Goal: Task Accomplishment & Management: Use online tool/utility

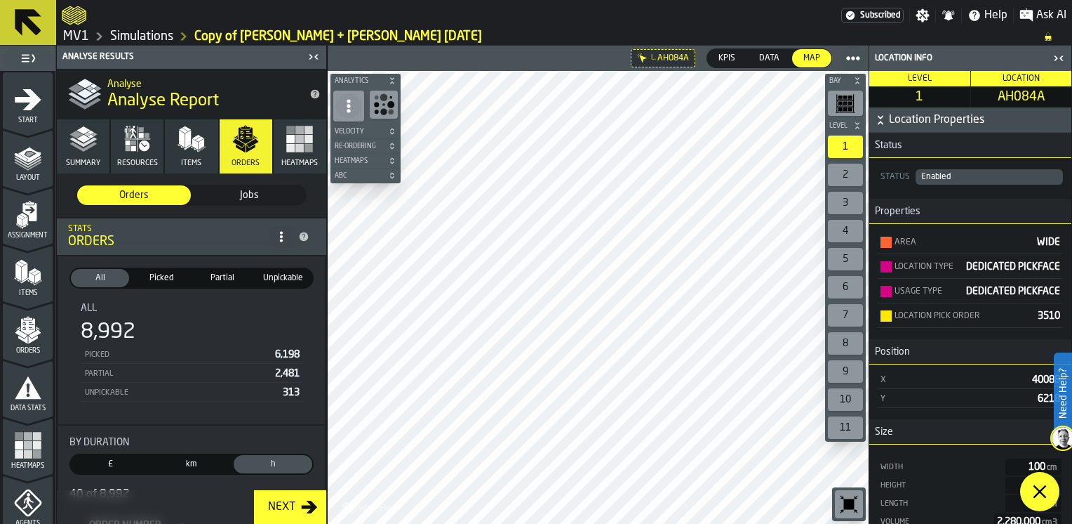
scroll to position [51, 0]
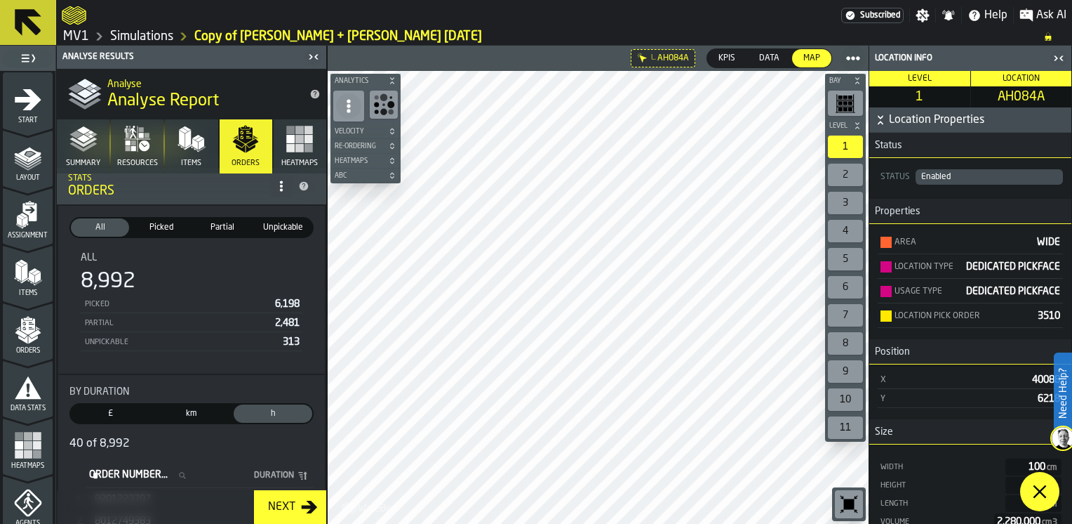
click at [1042, 493] on icon at bounding box center [1040, 491] width 17 height 17
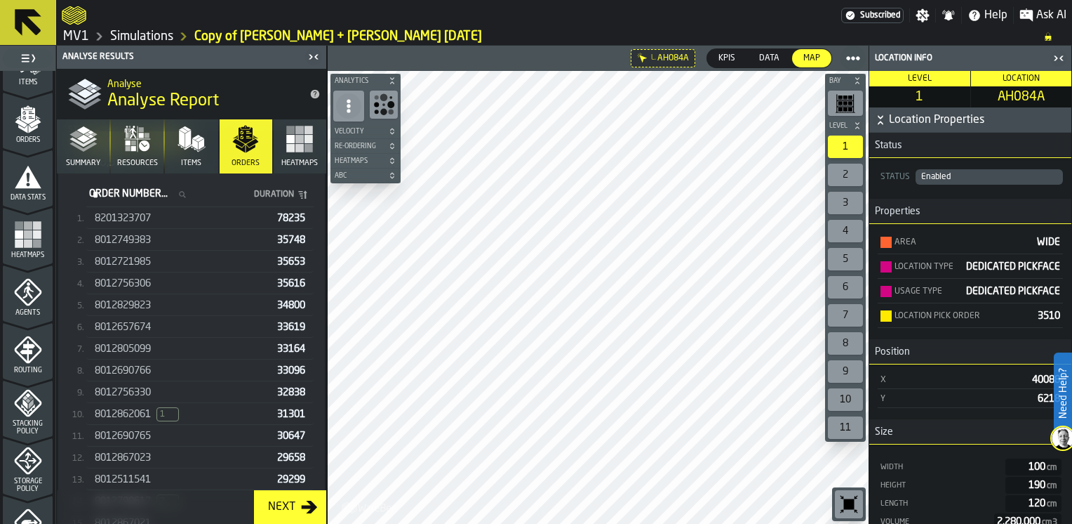
scroll to position [491, 0]
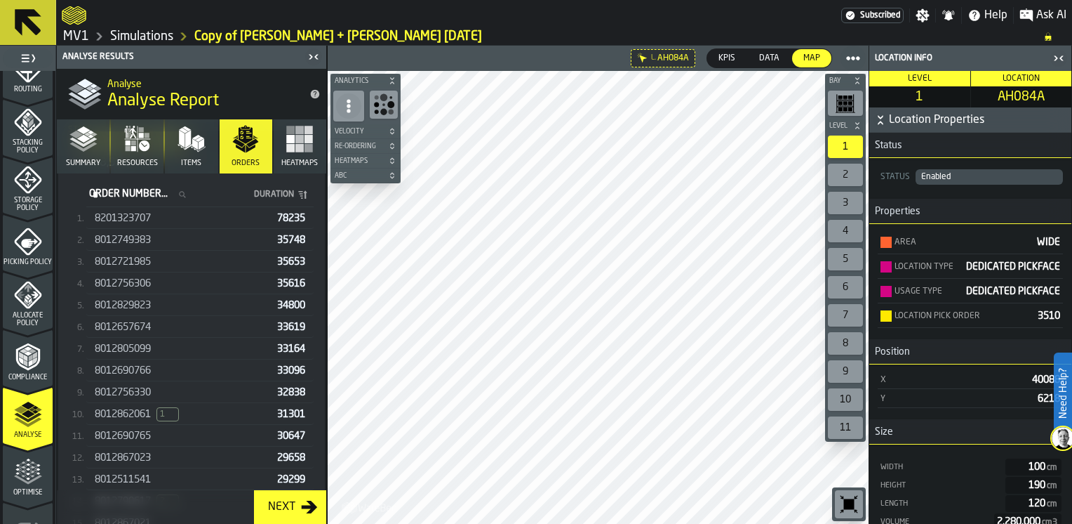
click at [80, 35] on link "MV1" at bounding box center [76, 36] width 26 height 15
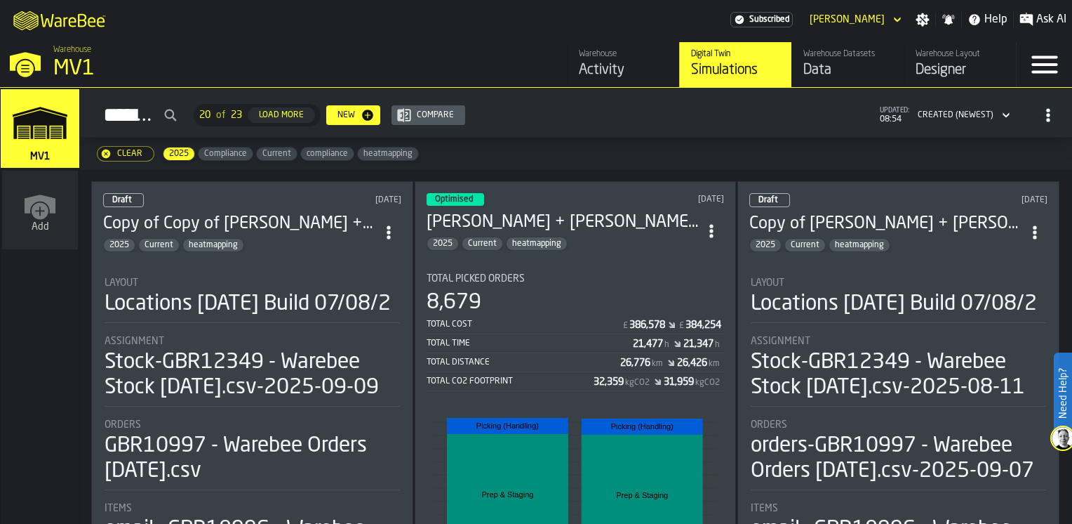
click at [556, 255] on div "Optimised [DATE] [PERSON_NAME] + [PERSON_NAME] [DATE] 2025 Current heatmapping …" at bounding box center [576, 428] width 322 height 494
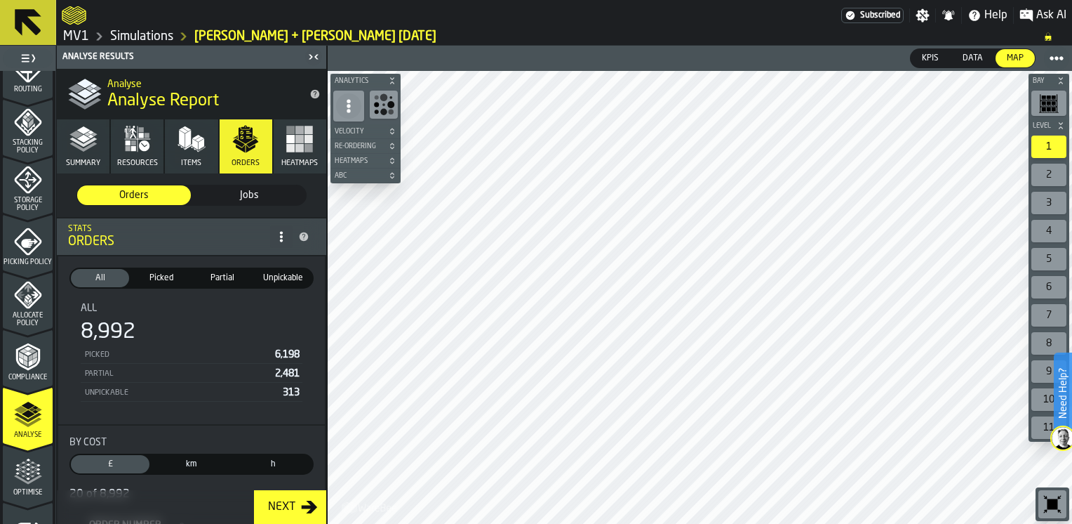
scroll to position [583, 0]
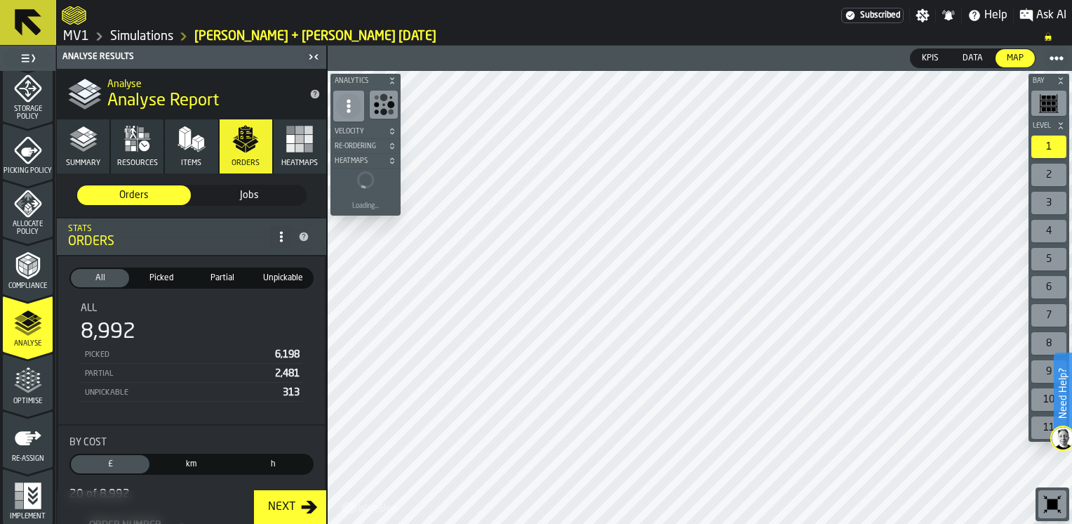
click at [29, 391] on icon "menu Optimise" at bounding box center [28, 380] width 28 height 28
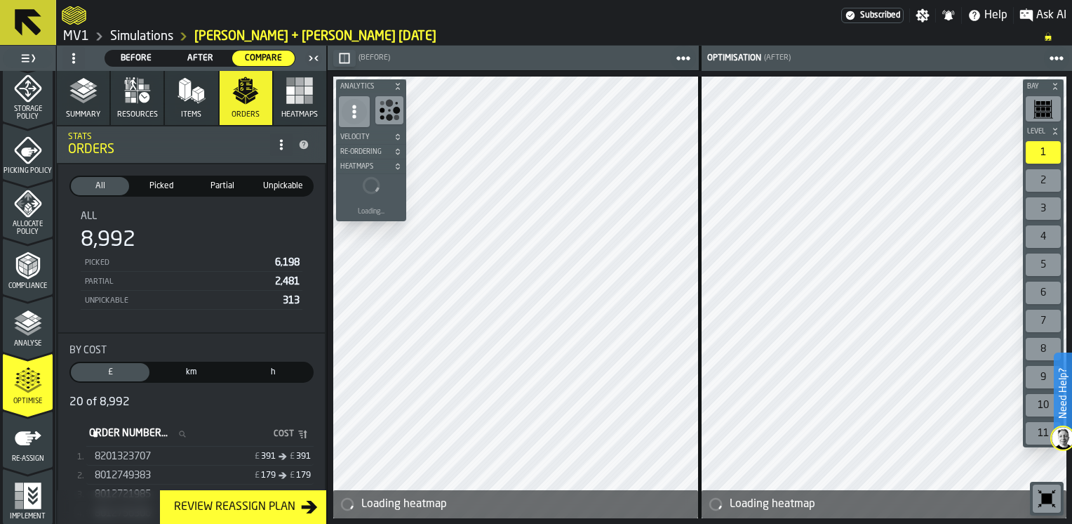
click at [317, 61] on icon "button-toggle-Close me" at bounding box center [313, 58] width 17 height 17
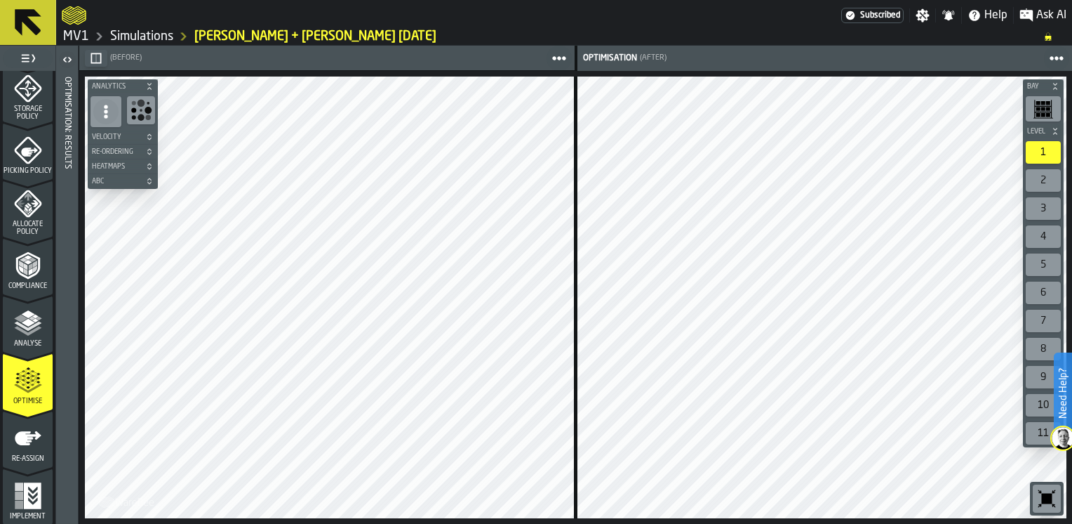
click at [67, 58] on icon "button-toggle-Open" at bounding box center [67, 59] width 17 height 17
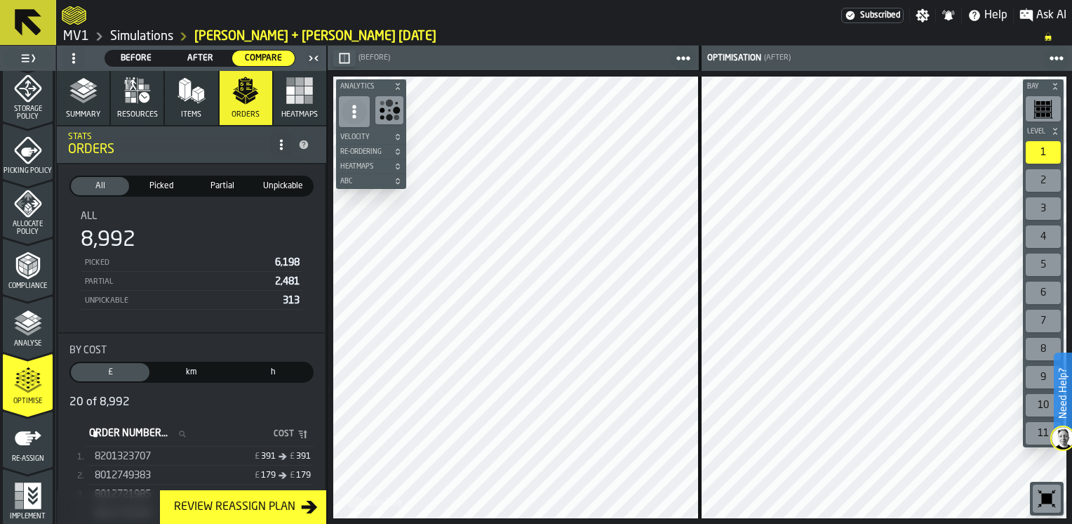
click at [96, 107] on button "Summary" at bounding box center [83, 98] width 53 height 54
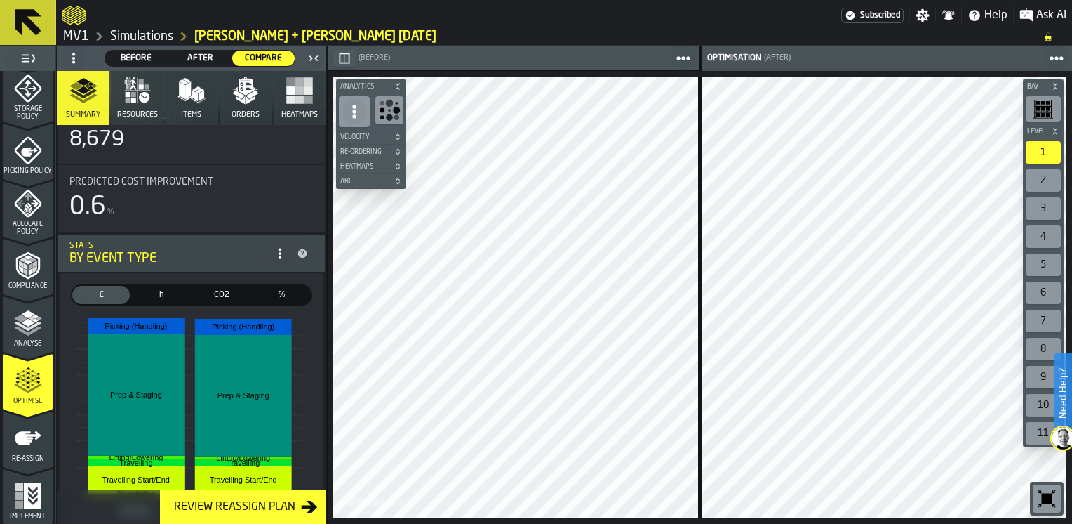
scroll to position [140, 0]
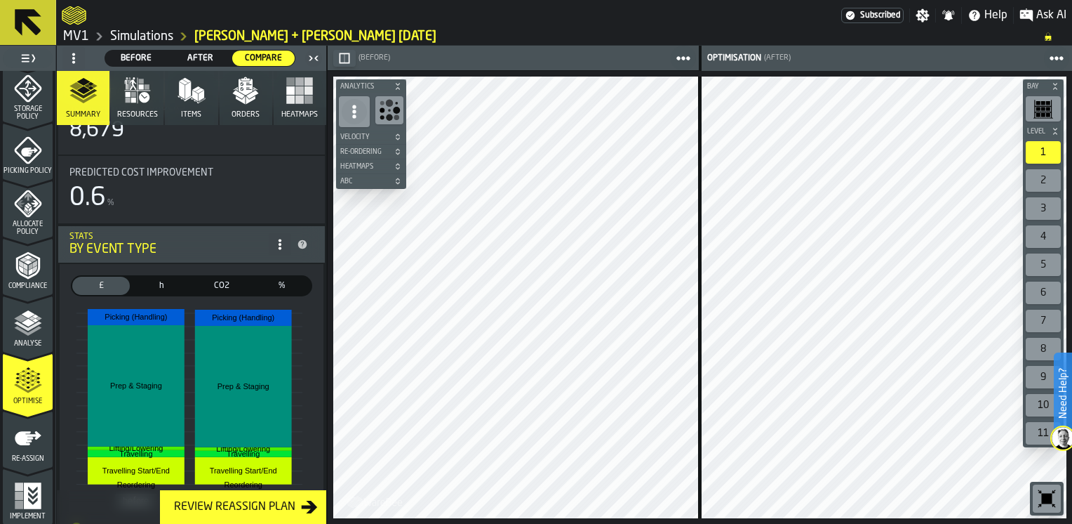
click at [160, 288] on span "h" at bounding box center [161, 285] width 52 height 13
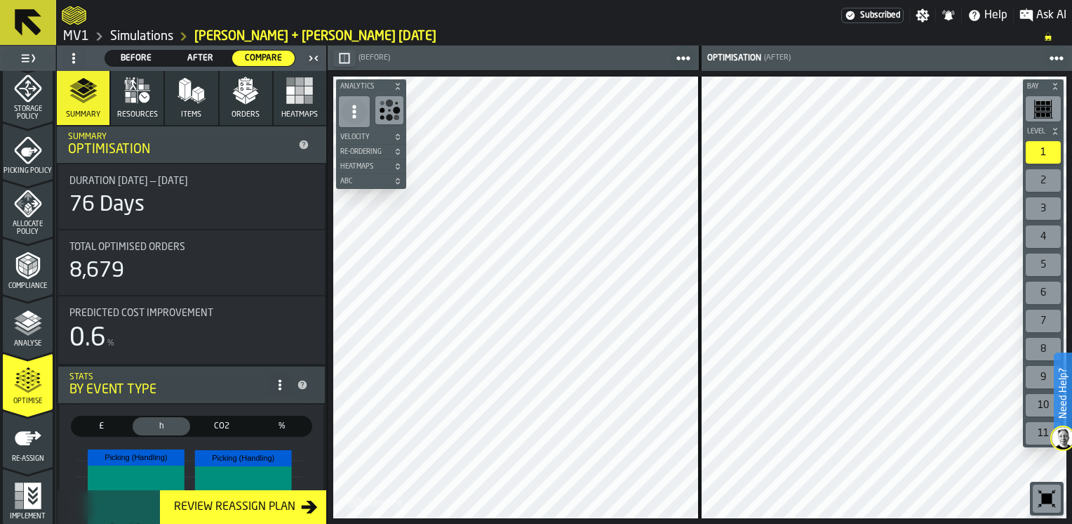
scroll to position [0, 0]
click at [146, 111] on span "Resources" at bounding box center [137, 114] width 41 height 9
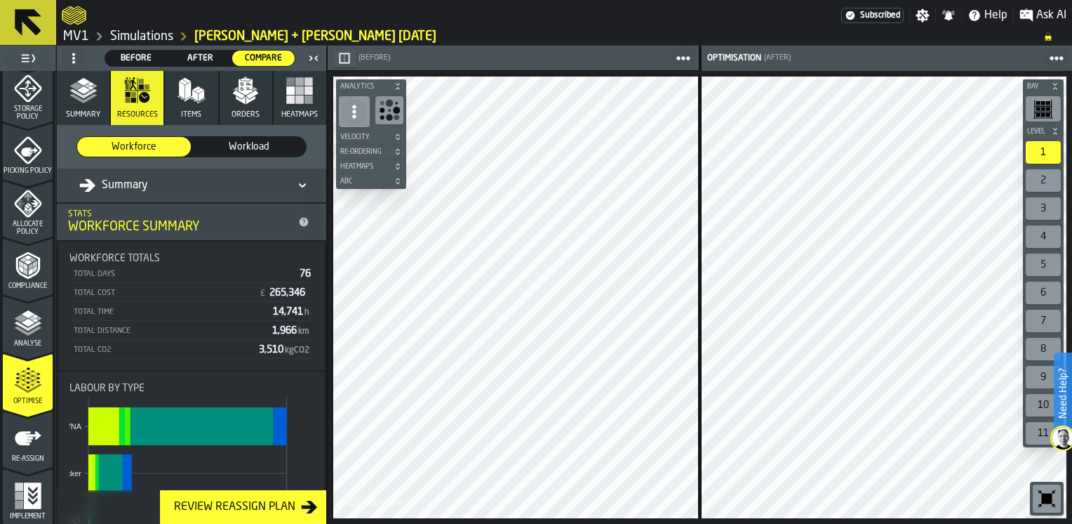
click at [301, 187] on icon at bounding box center [302, 185] width 14 height 17
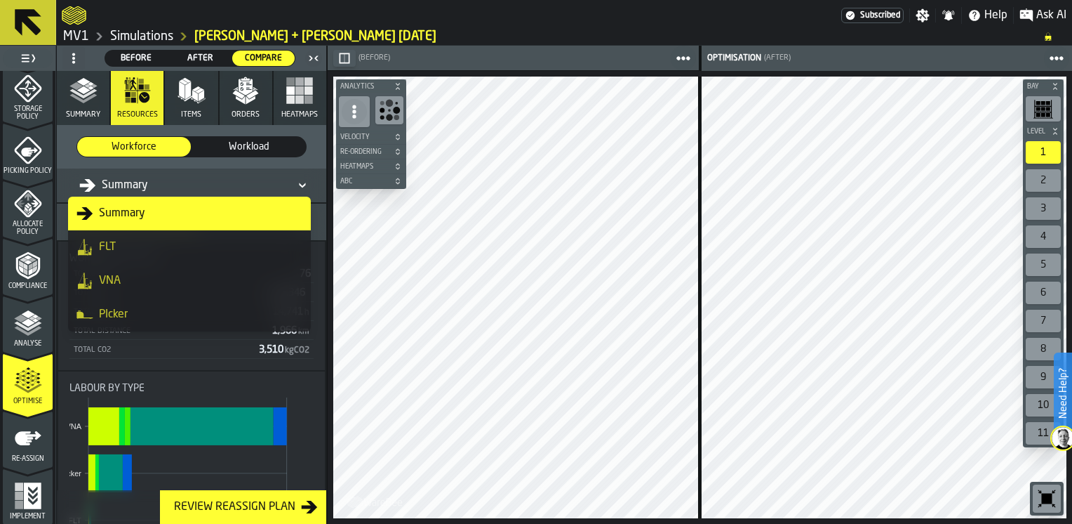
click at [183, 307] on div "PIcker" at bounding box center [190, 314] width 226 height 17
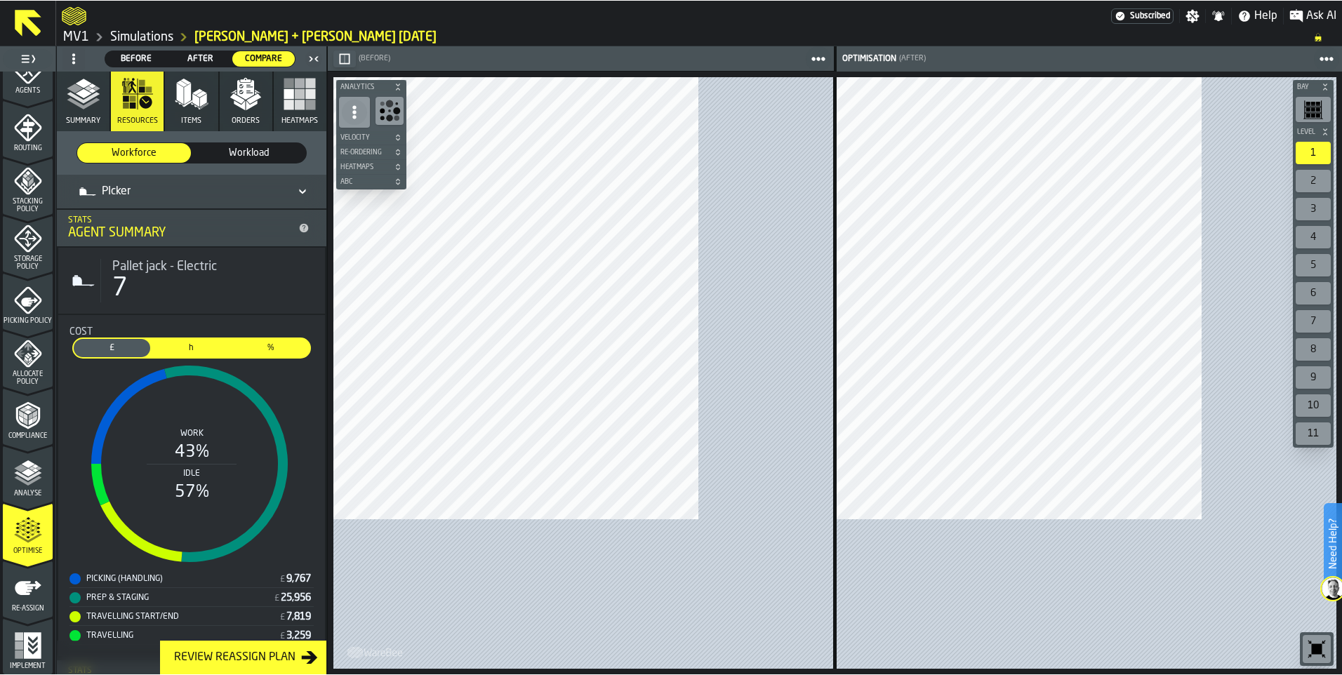
scroll to position [432, 0]
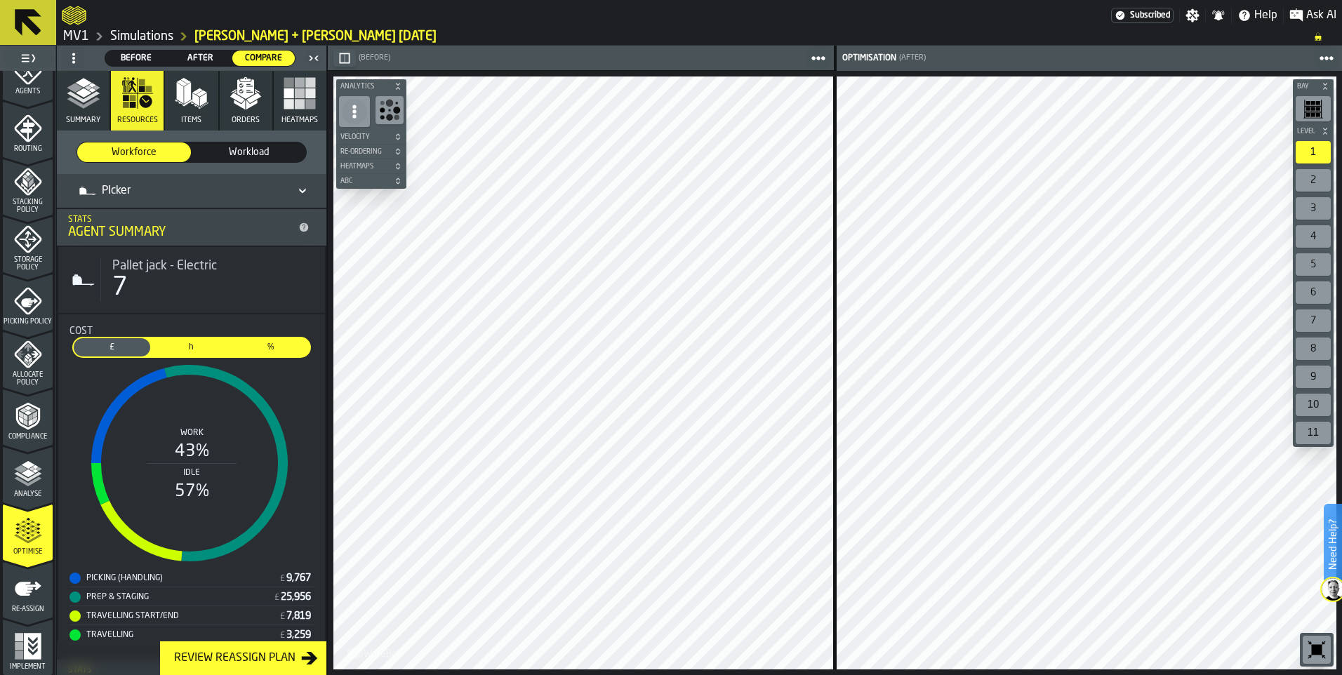
click at [393, 138] on h6 "Velocity" at bounding box center [371, 137] width 67 height 8
click at [401, 138] on icon "button-" at bounding box center [398, 137] width 8 height 8
click at [400, 149] on icon "button-" at bounding box center [398, 151] width 8 height 8
click at [398, 150] on icon "button-" at bounding box center [398, 149] width 4 height 3
click at [399, 166] on icon "button-" at bounding box center [398, 166] width 8 height 8
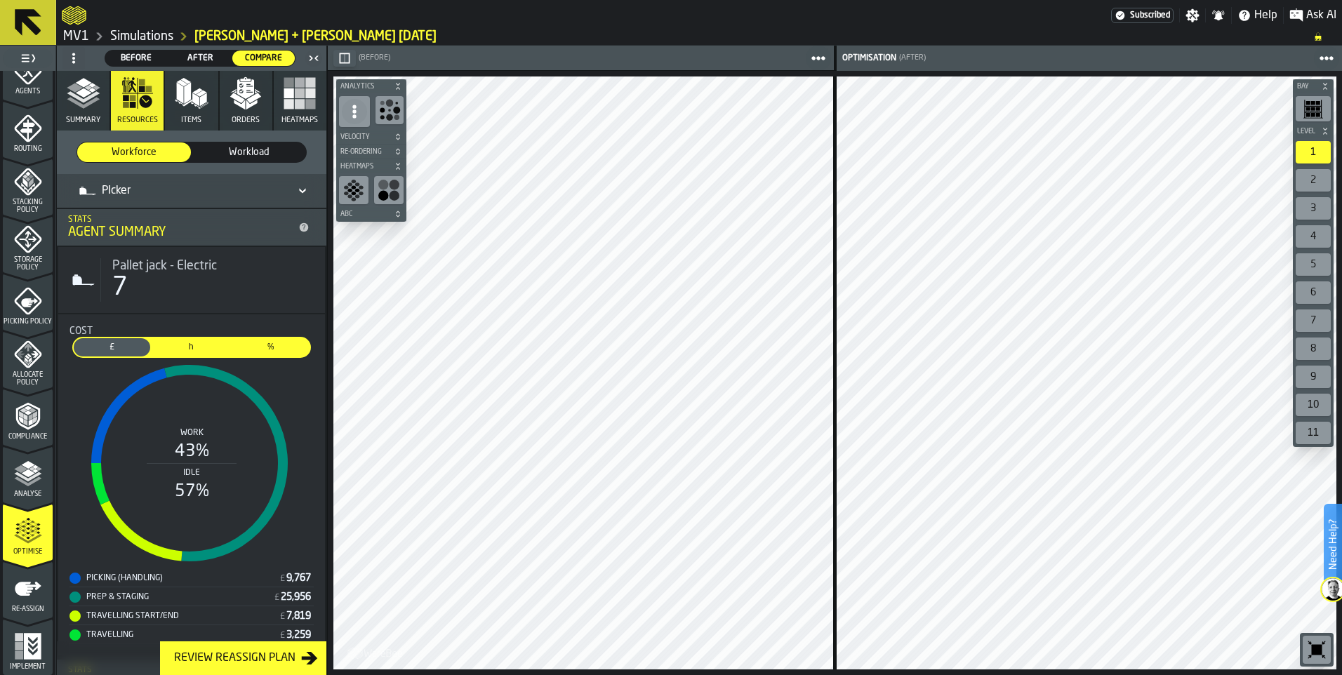
drag, startPoint x: 383, startPoint y: 187, endPoint x: 369, endPoint y: 214, distance: 30.4
click at [382, 187] on circle "button-toolbar-undefined" at bounding box center [383, 185] width 10 height 10
click at [397, 167] on icon "button-" at bounding box center [398, 166] width 8 height 8
click at [392, 169] on h6 "Heatmaps" at bounding box center [371, 166] width 67 height 8
click at [356, 183] on icon "button-toolbar-undefined" at bounding box center [357, 184] width 5 height 4
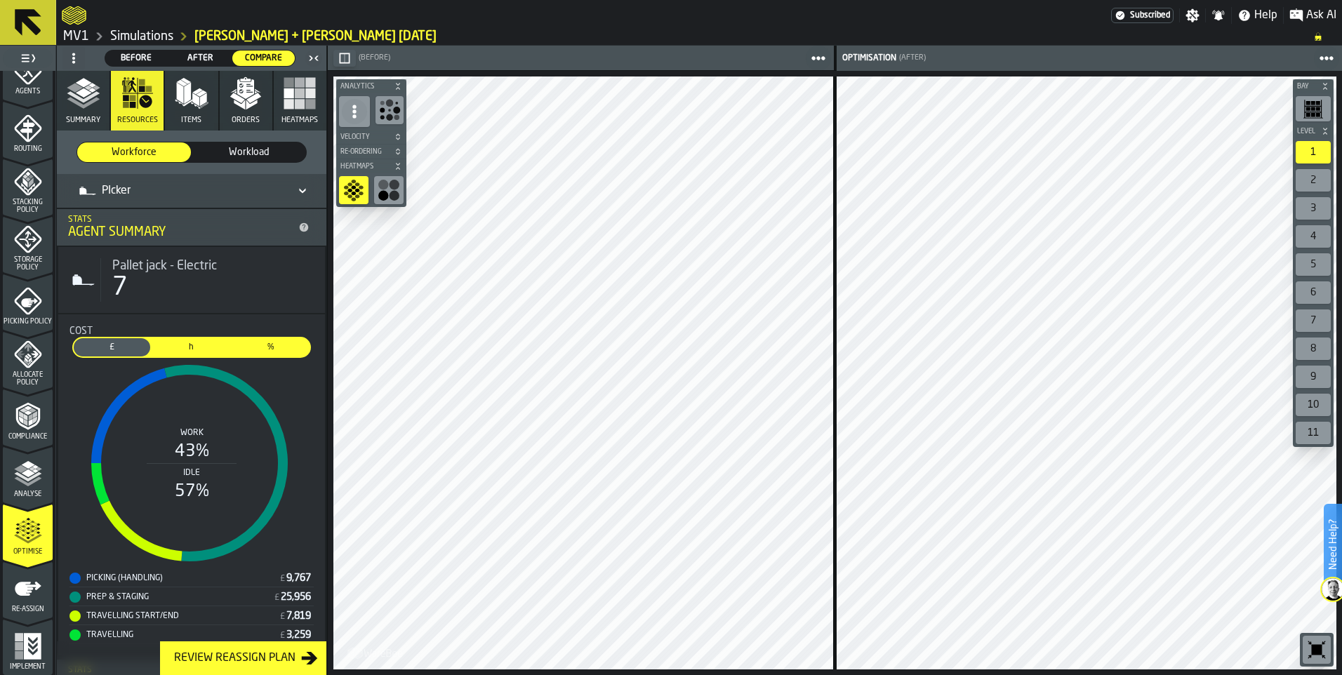
click at [392, 186] on circle "button-toolbar-undefined" at bounding box center [395, 185] width 10 height 10
click at [234, 191] on div "PIcker" at bounding box center [184, 190] width 211 height 17
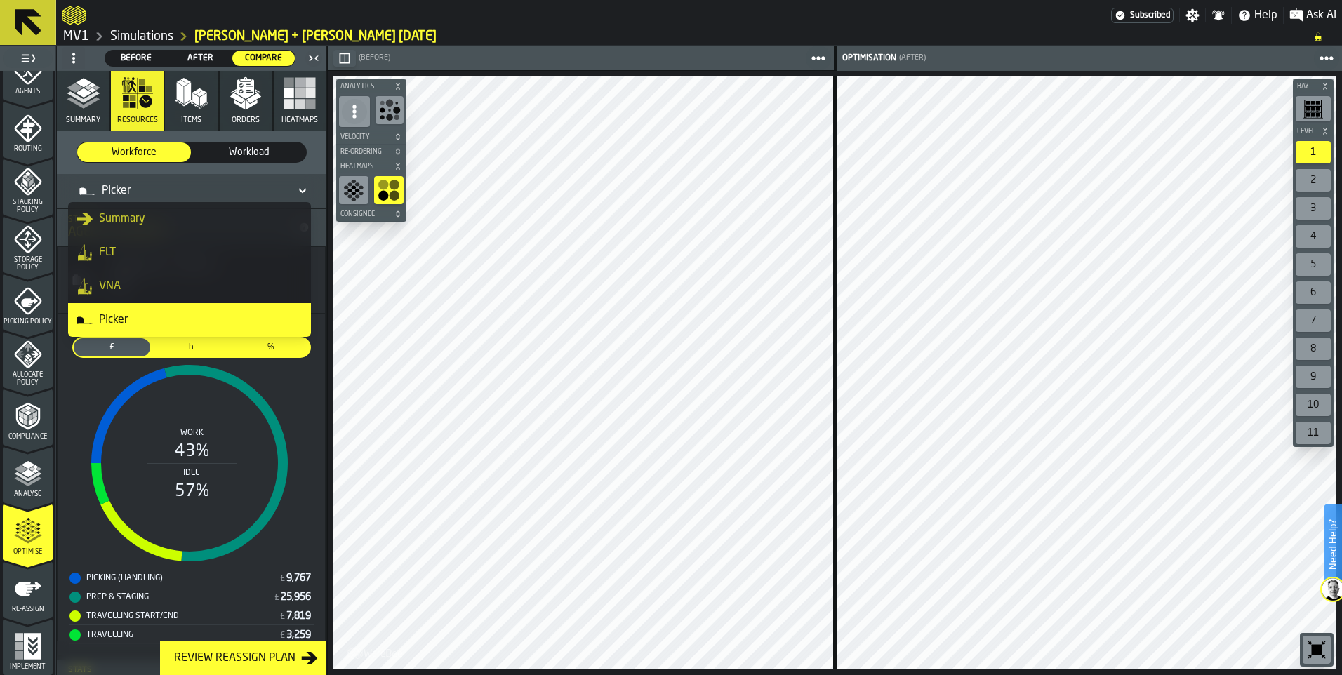
click at [306, 192] on div "PIcker" at bounding box center [191, 191] width 247 height 22
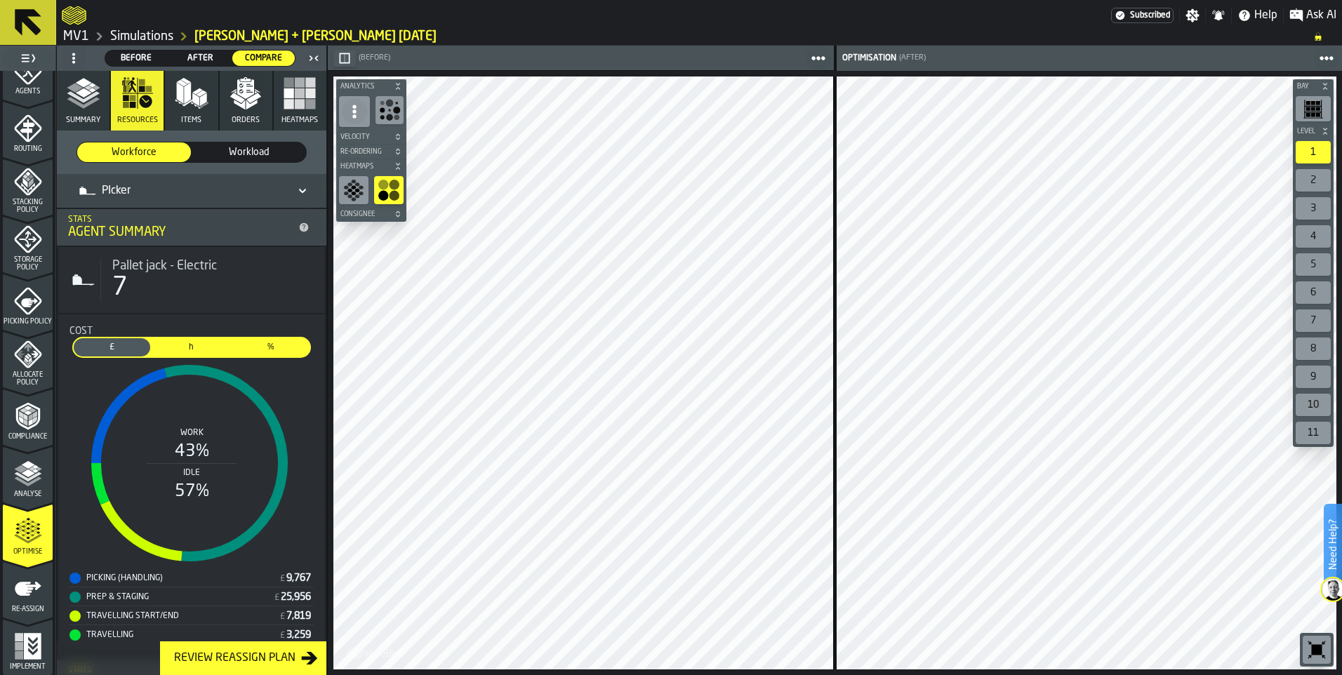
click at [298, 190] on icon at bounding box center [302, 190] width 14 height 17
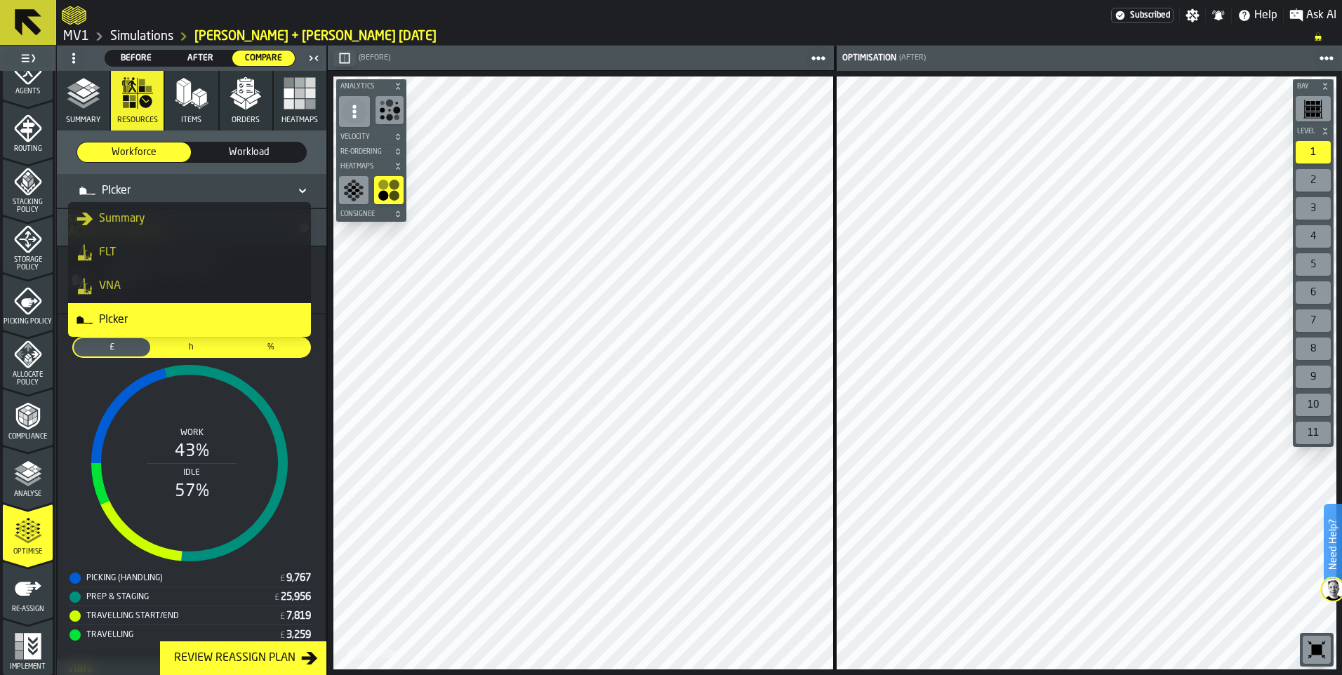
click at [295, 190] on icon at bounding box center [302, 190] width 14 height 17
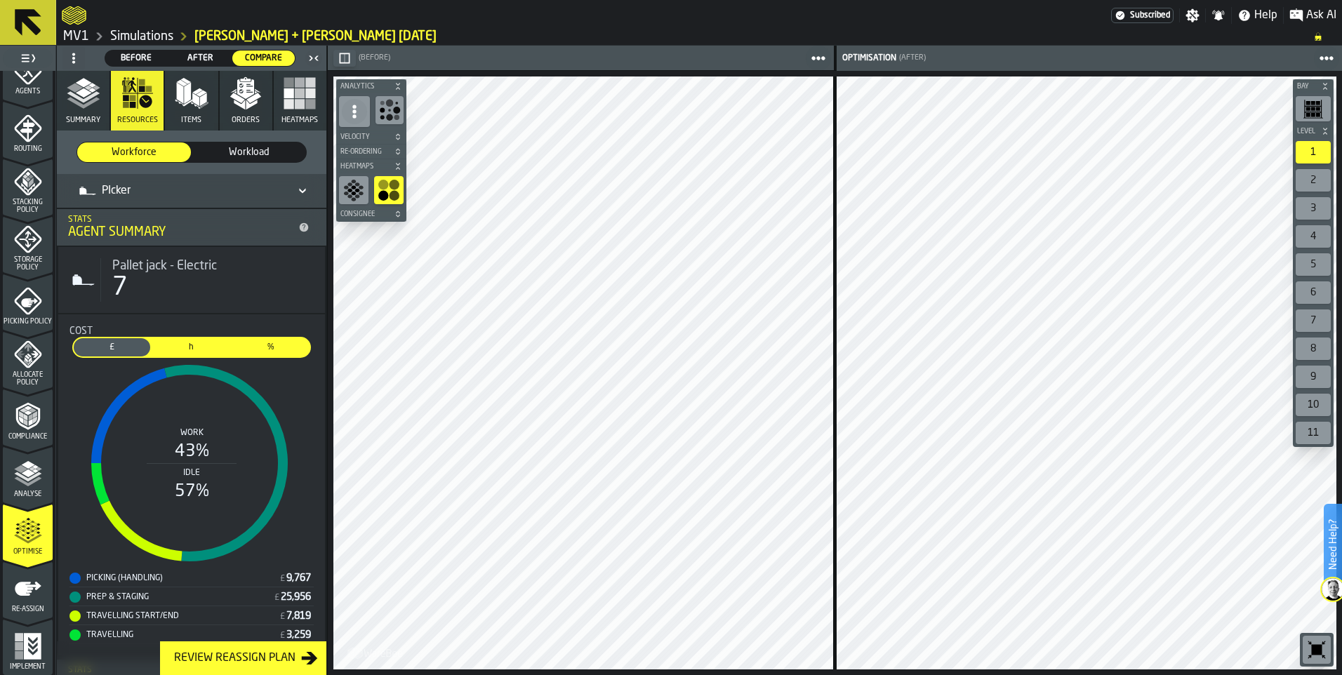
click at [280, 189] on div "PIcker" at bounding box center [184, 190] width 211 height 17
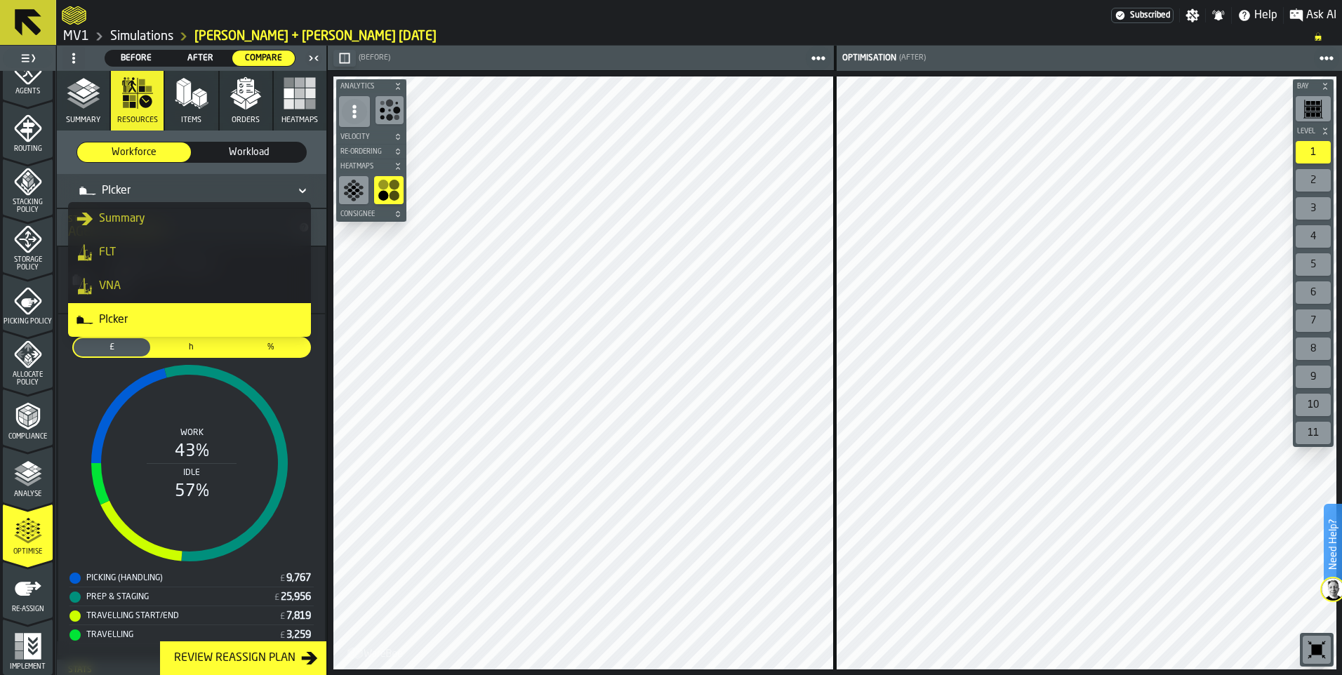
click at [218, 223] on div "Summary" at bounding box center [190, 219] width 226 height 17
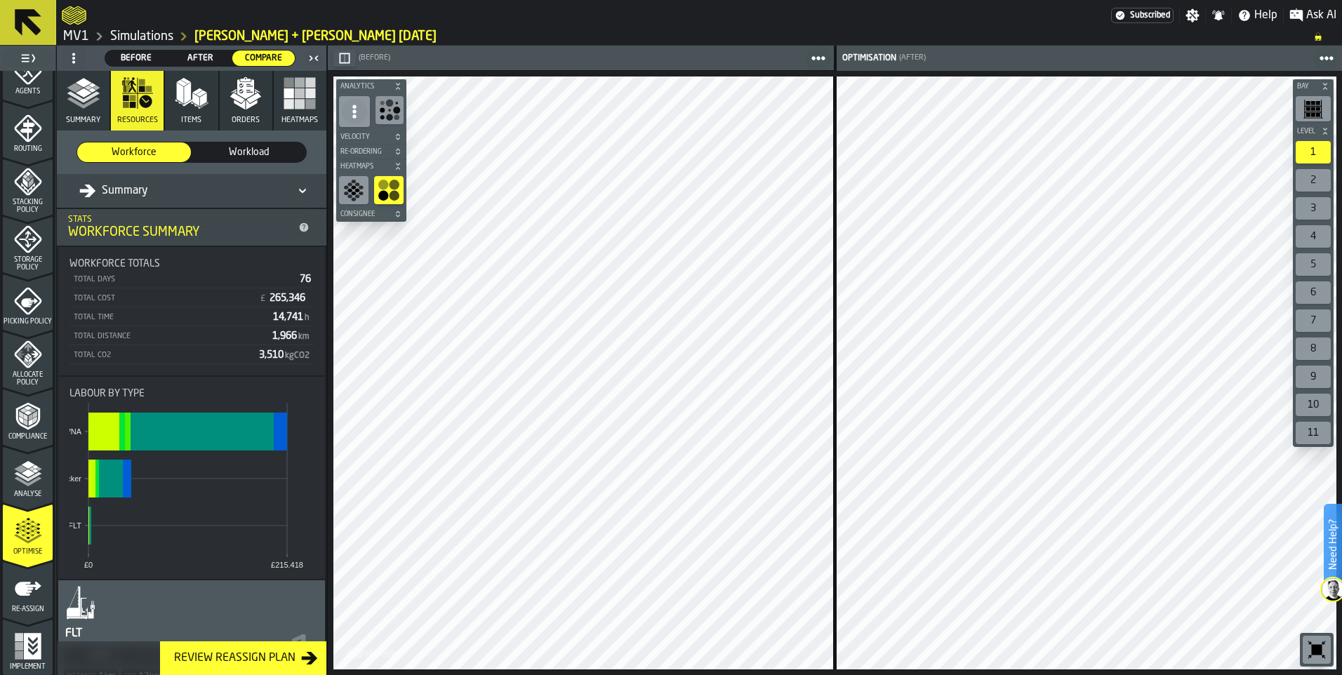
click at [180, 93] on polygon "button" at bounding box center [180, 93] width 7 height 21
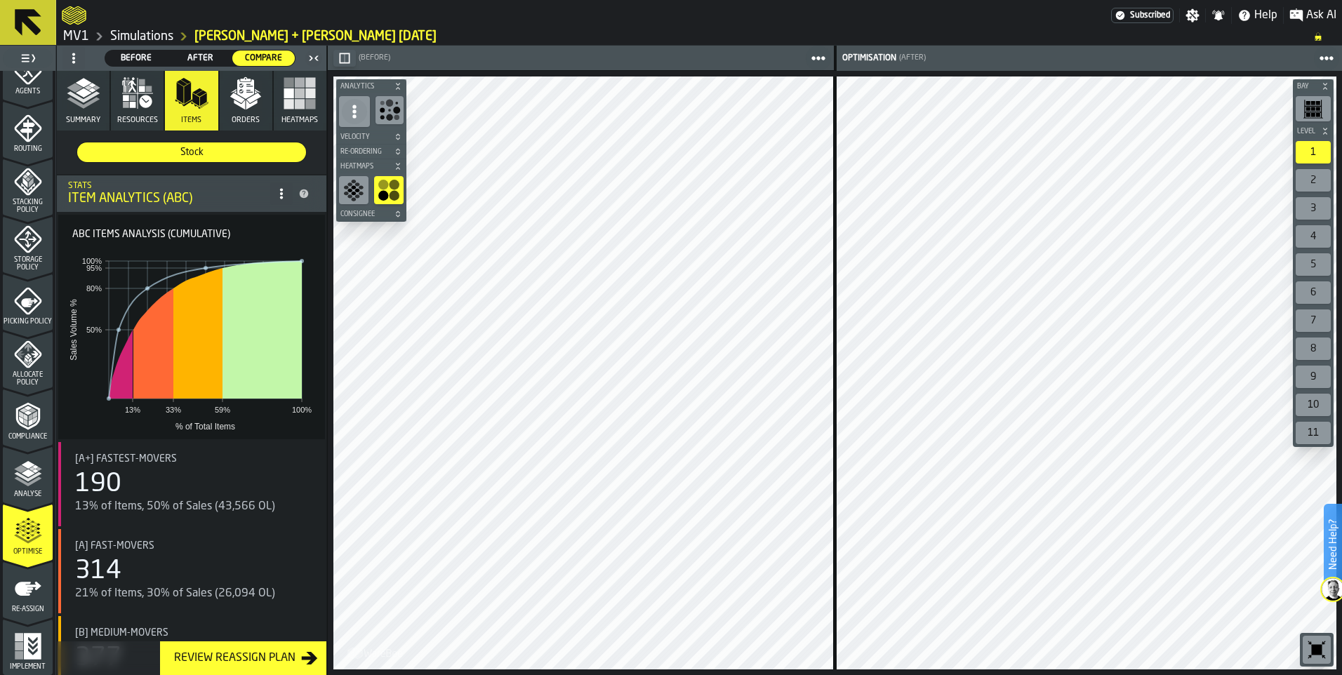
drag, startPoint x: 180, startPoint y: 93, endPoint x: 372, endPoint y: 28, distance: 202.2
click at [372, 28] on ol "MV1 Simulations [PERSON_NAME] + [PERSON_NAME] [DATE]" at bounding box center [681, 36] width 1238 height 17
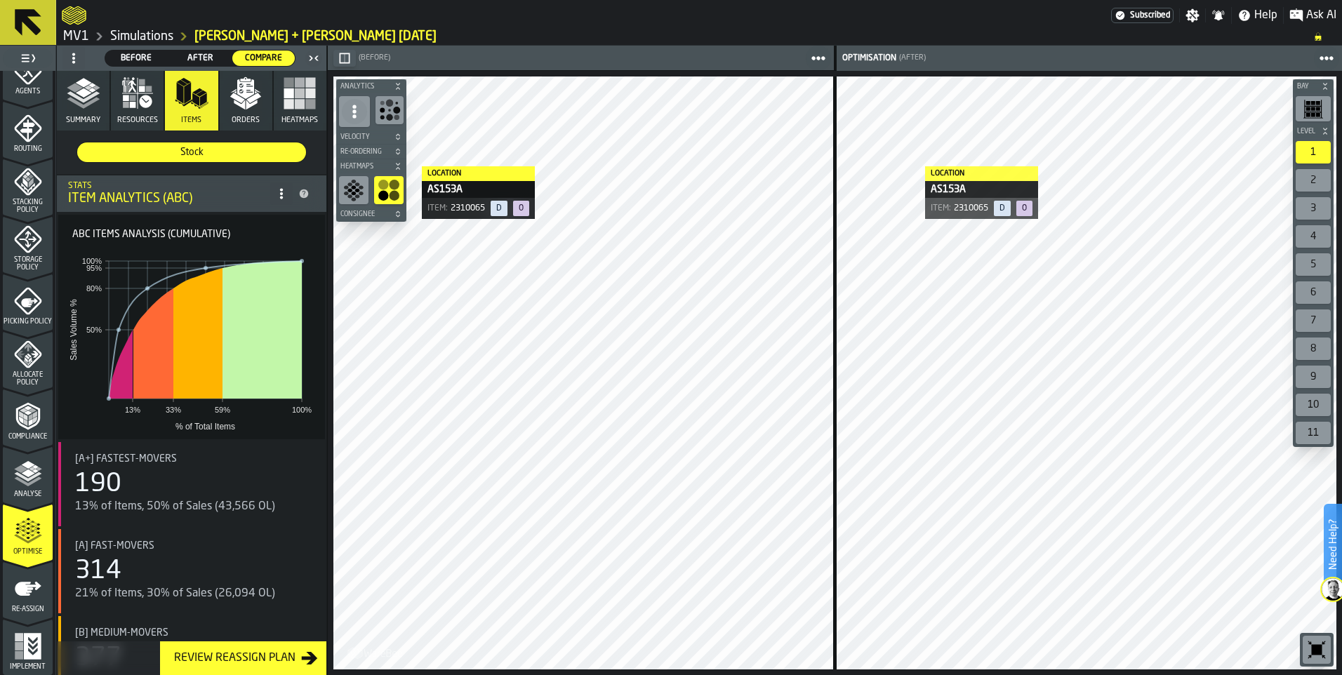
click at [395, 168] on icon "button-" at bounding box center [398, 166] width 8 height 8
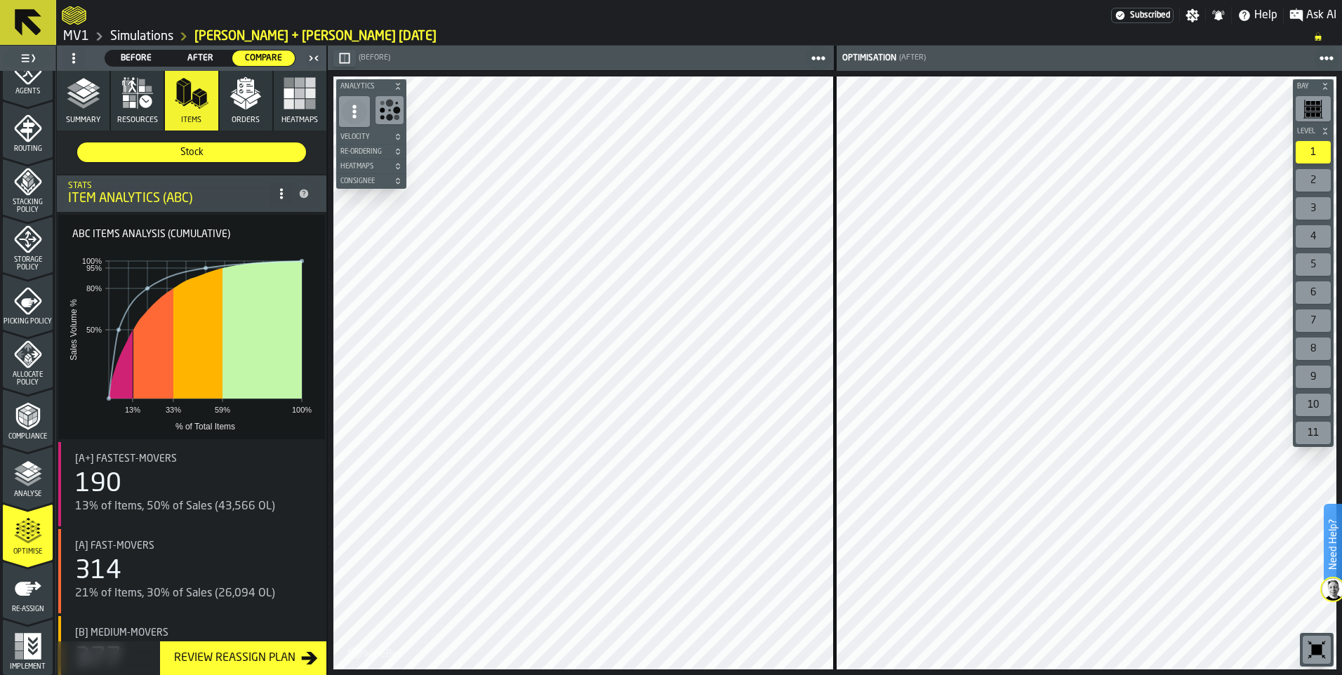
click at [401, 181] on icon "button-" at bounding box center [398, 181] width 8 height 8
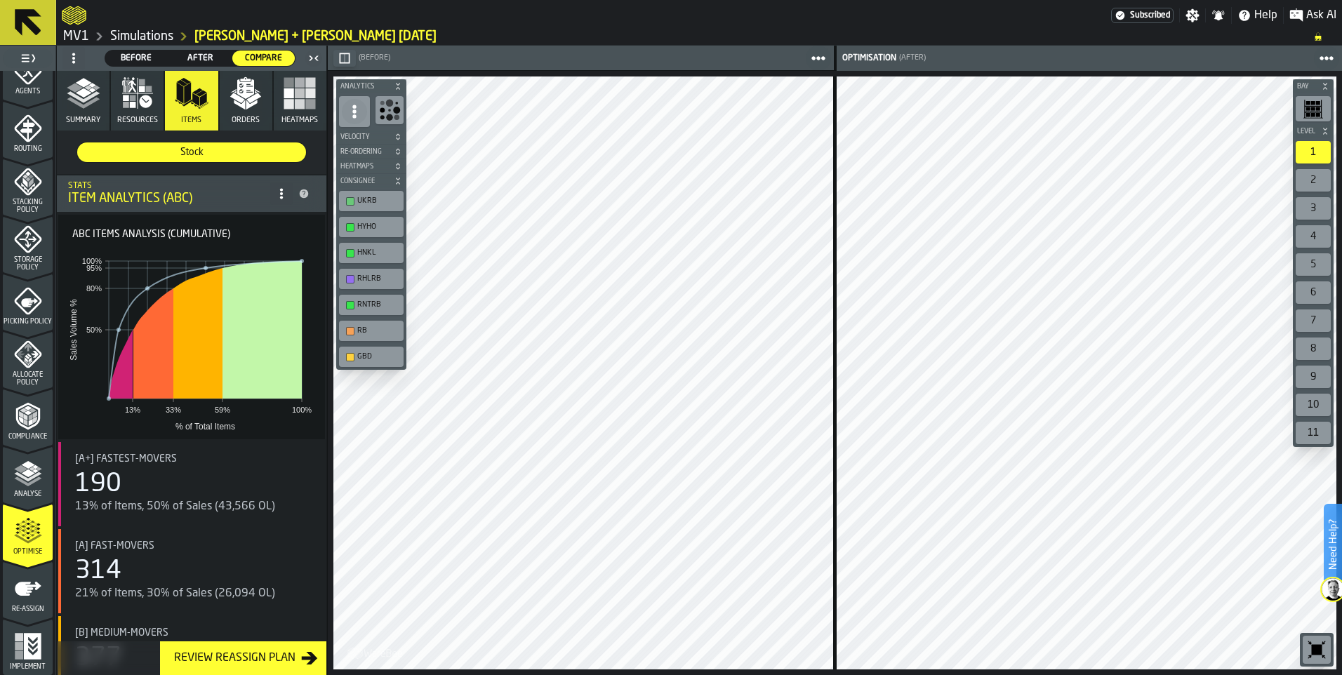
click at [349, 225] on div "button-toolbar-undefined" at bounding box center [350, 227] width 8 height 8
drag, startPoint x: 349, startPoint y: 225, endPoint x: 484, endPoint y: 32, distance: 235.4
click at [484, 32] on ol "MV1 Simulations [PERSON_NAME] + [PERSON_NAME] [DATE]" at bounding box center [681, 36] width 1238 height 17
click at [351, 254] on div "button-toolbar-undefined" at bounding box center [350, 253] width 8 height 8
click at [349, 279] on div "button-toolbar-undefined" at bounding box center [350, 279] width 8 height 8
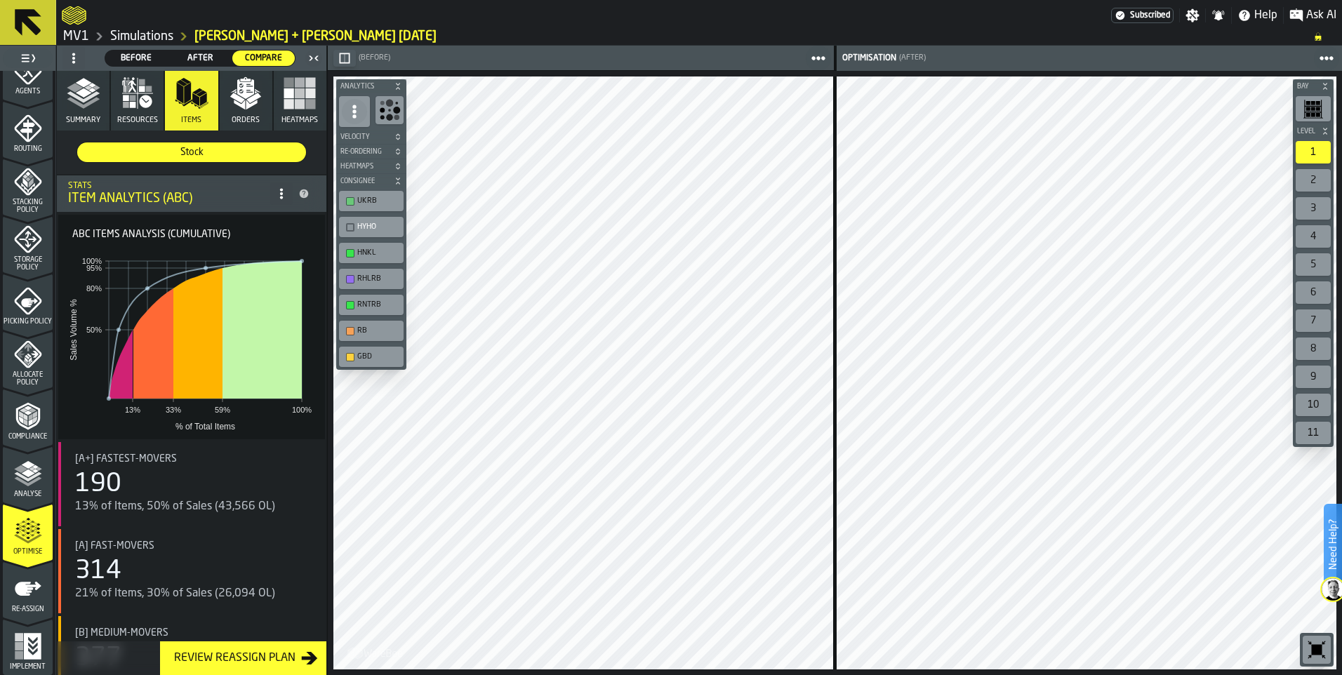
click at [349, 303] on div "button-toolbar-undefined" at bounding box center [350, 305] width 8 height 8
click at [352, 332] on div "button-toolbar-undefined" at bounding box center [350, 331] width 8 height 8
click at [352, 363] on div "GBD" at bounding box center [371, 357] width 59 height 15
click at [349, 328] on div "button-toolbar-undefined" at bounding box center [350, 331] width 8 height 8
click at [350, 277] on div "button-toolbar-undefined" at bounding box center [350, 279] width 8 height 8
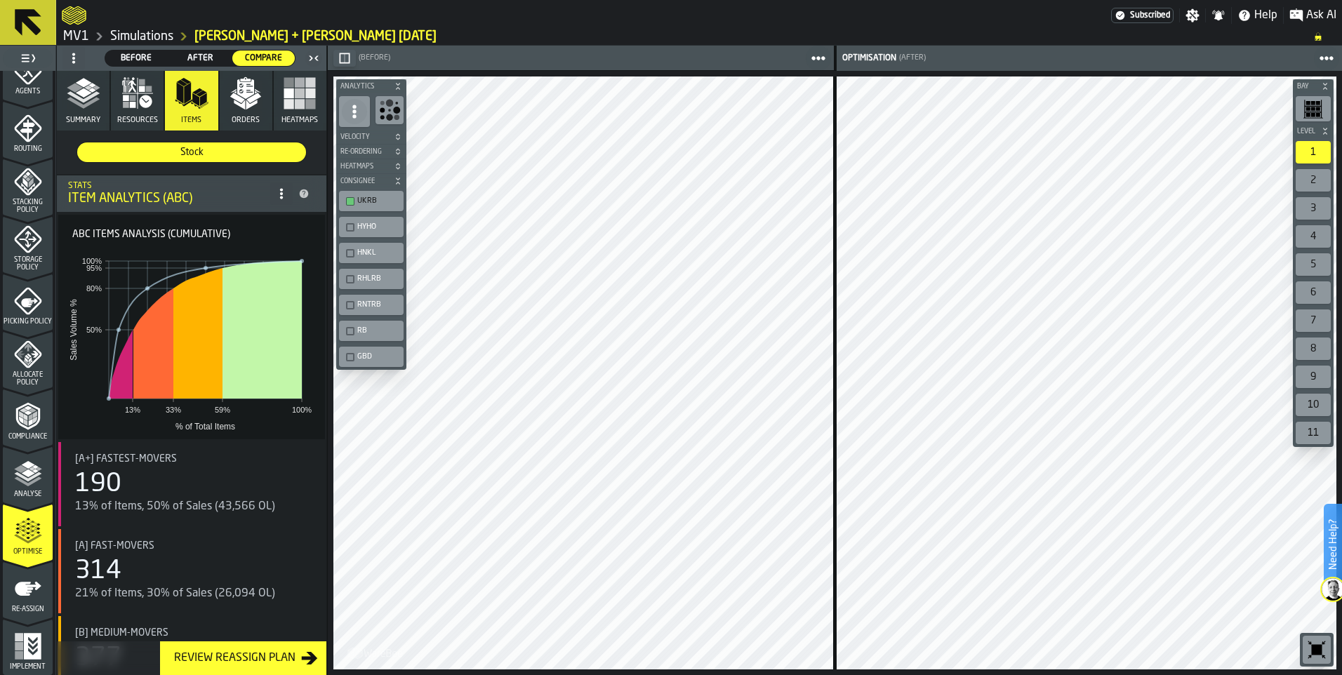
click at [398, 86] on icon "button-" at bounding box center [398, 84] width 4 height 3
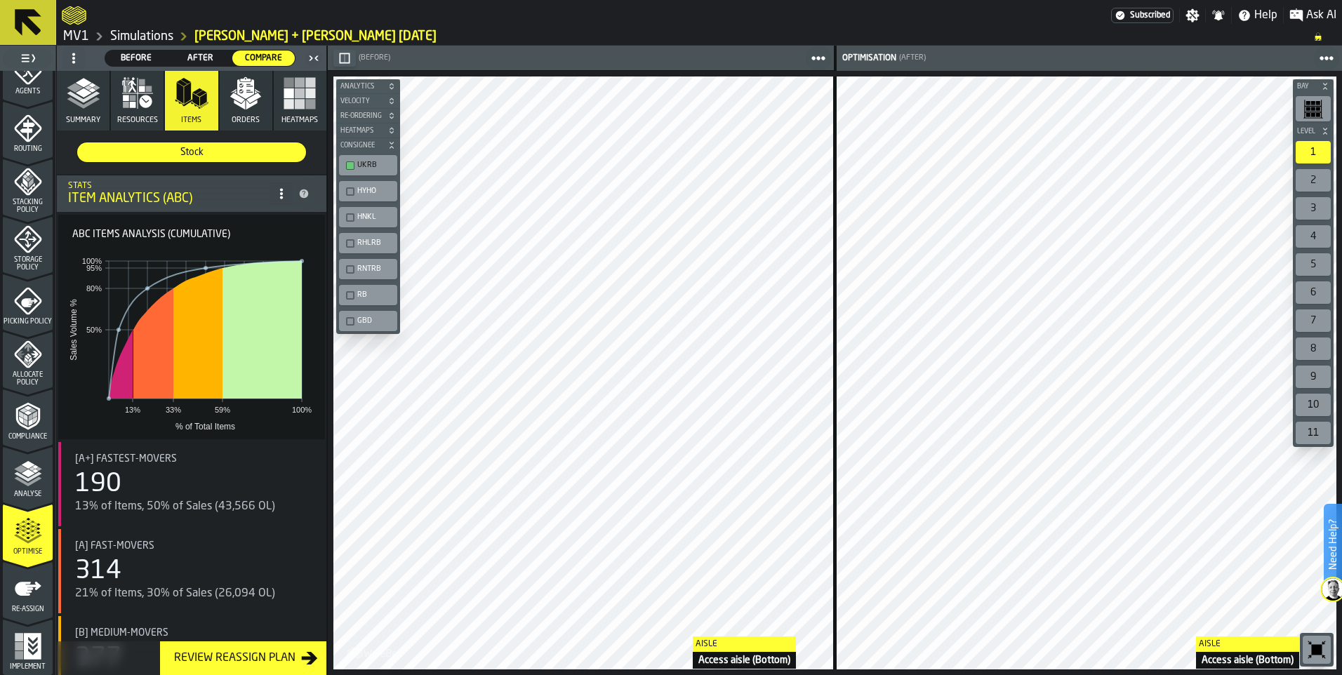
click at [1072, 523] on icon "button-toolbar-undefined" at bounding box center [1317, 650] width 11 height 11
click at [372, 112] on span "Re-Ordering" at bounding box center [361, 116] width 47 height 8
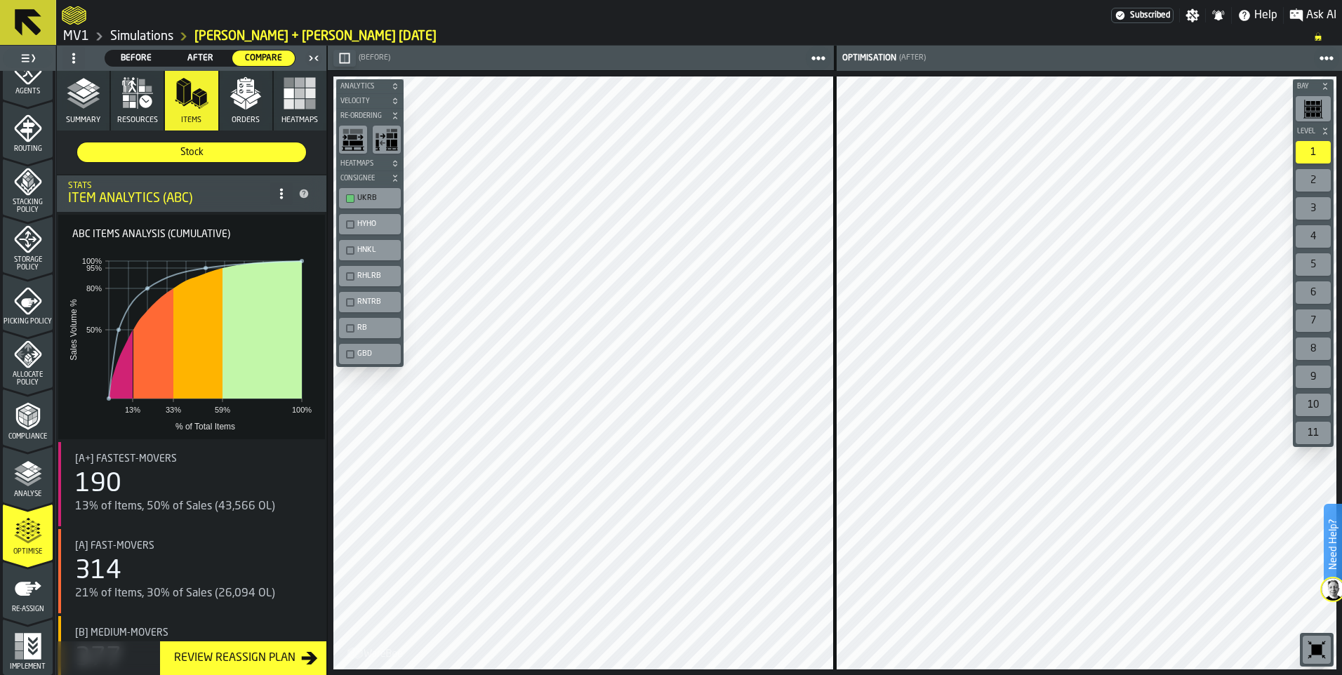
click at [355, 132] on rect "button-toolbar-undefined" at bounding box center [356, 131] width 13 height 5
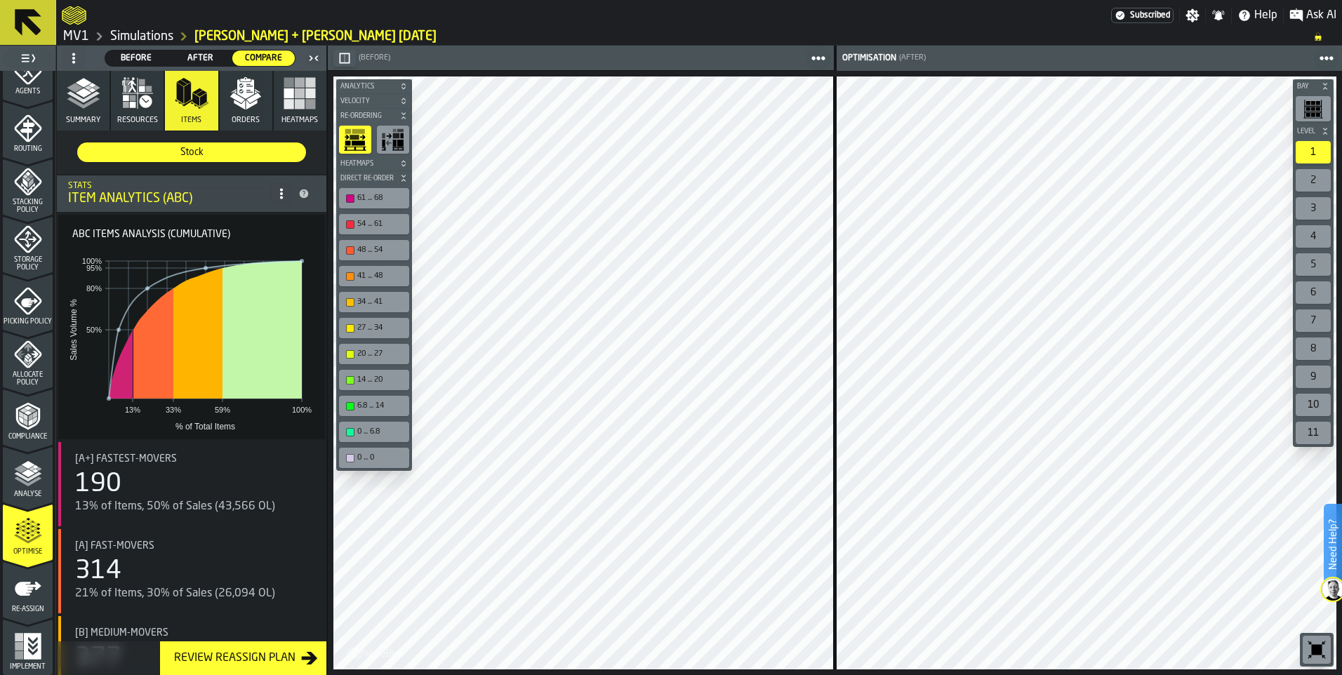
click at [406, 116] on icon "button-" at bounding box center [403, 116] width 8 height 8
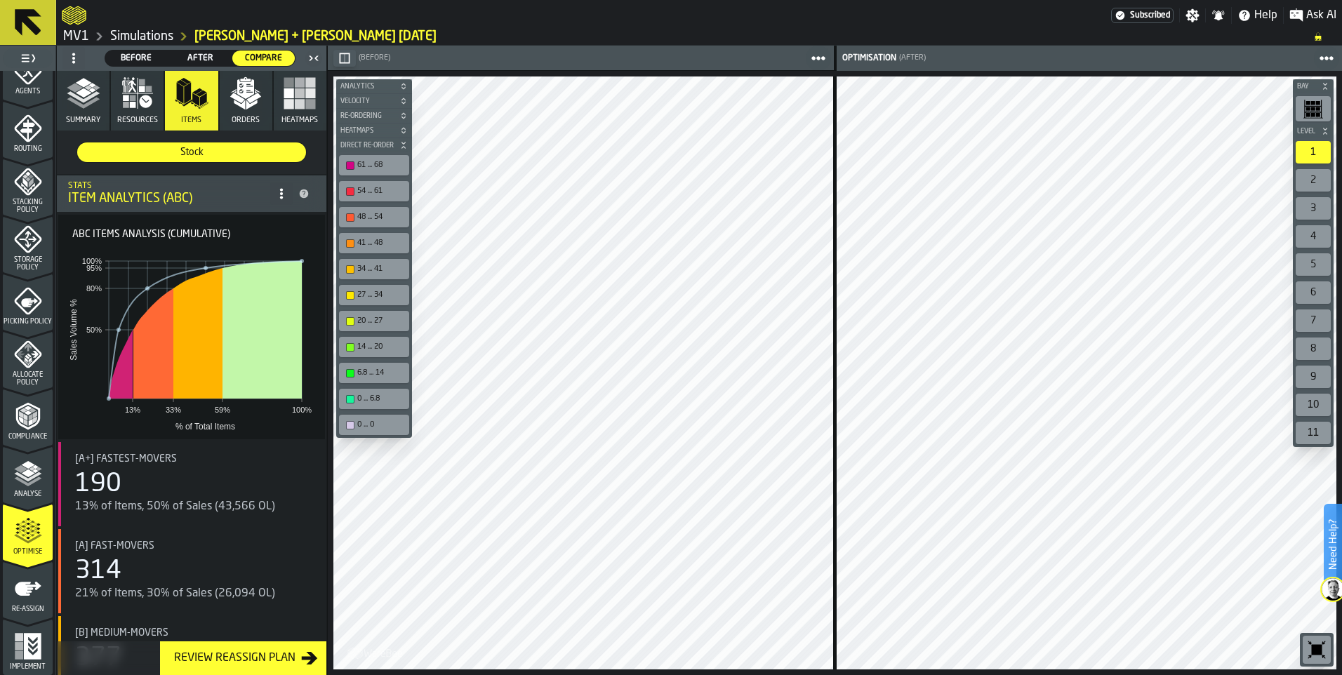
click at [255, 523] on div "Review Reassign Plan" at bounding box center [234, 658] width 133 height 17
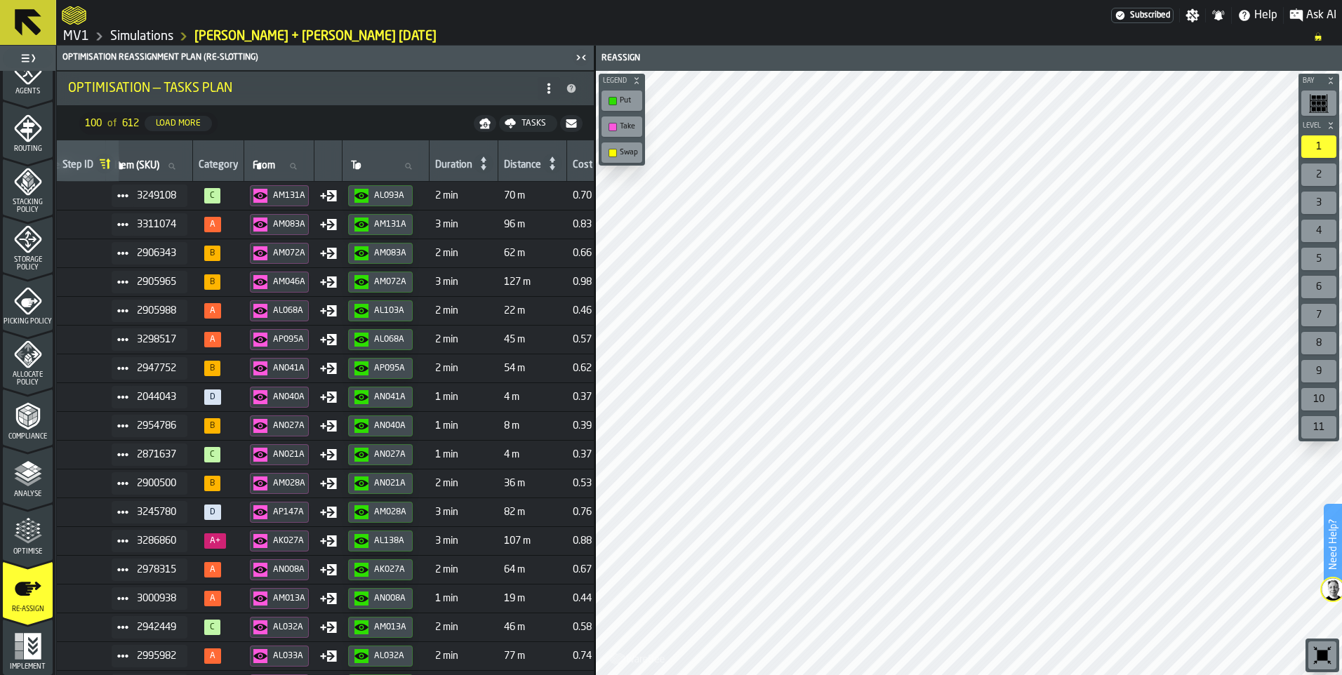
scroll to position [0, 207]
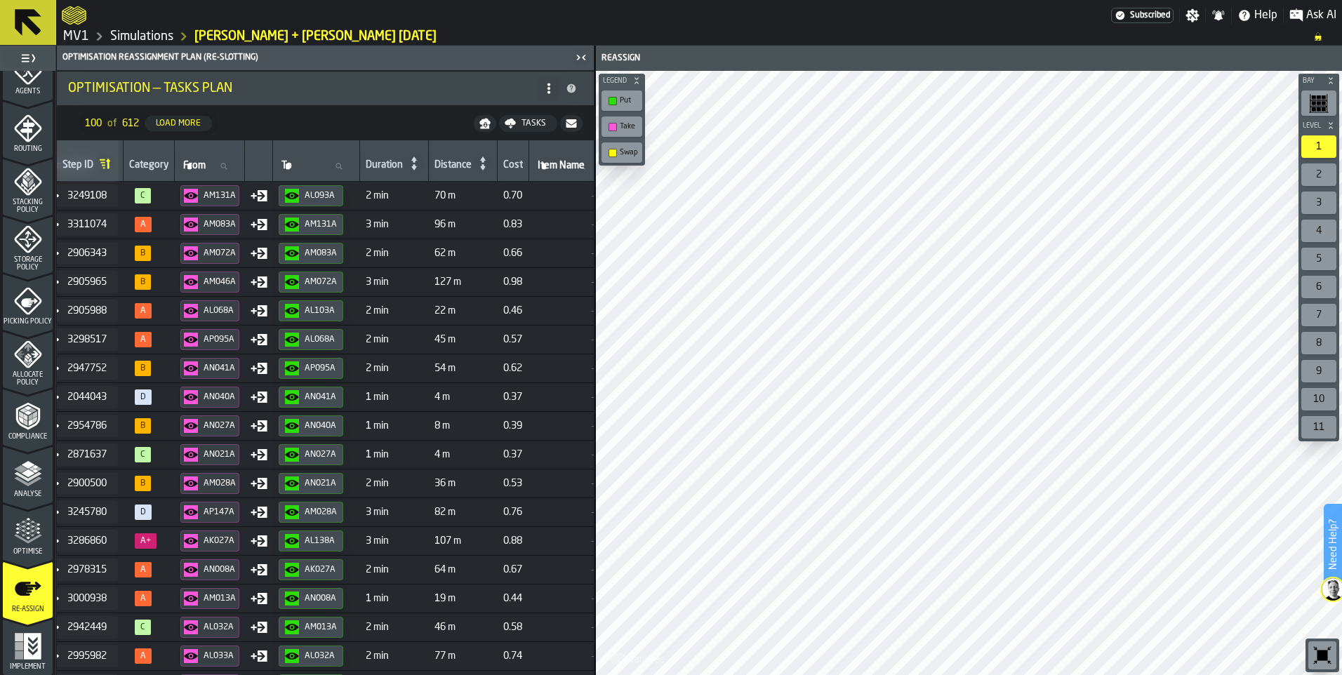
click at [493, 169] on icon at bounding box center [483, 164] width 20 height 20
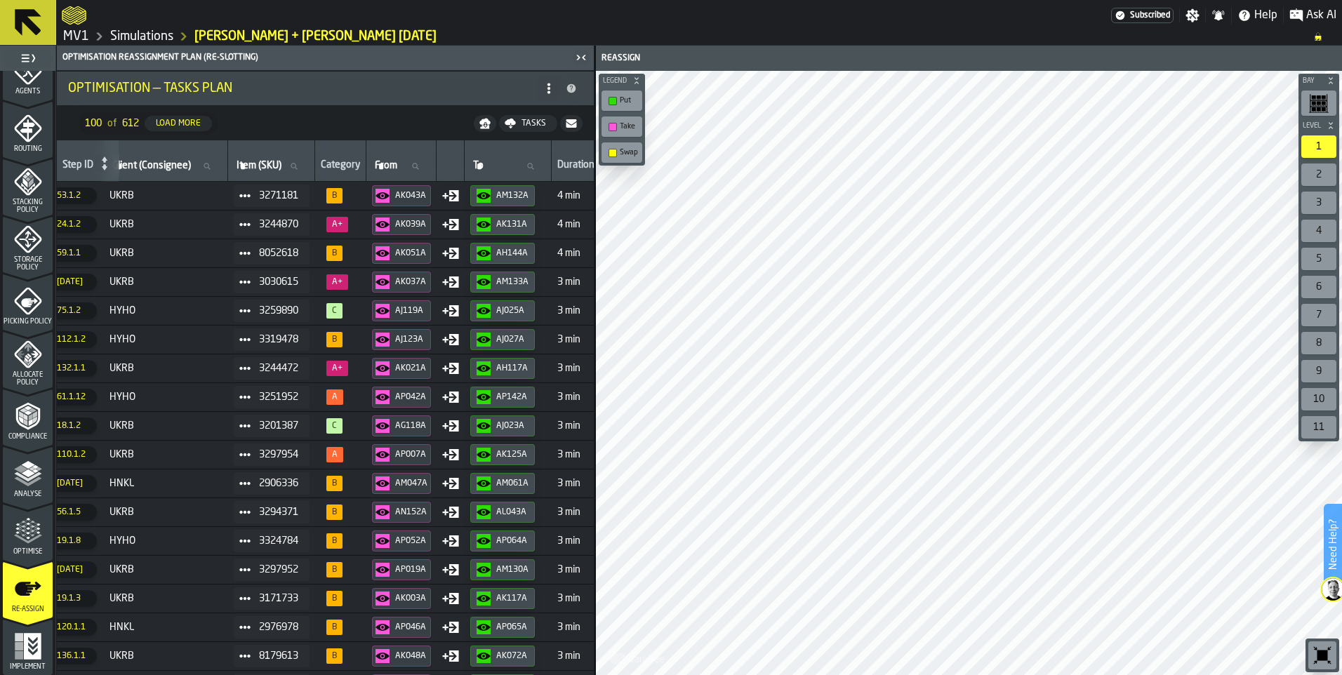
scroll to position [0, 0]
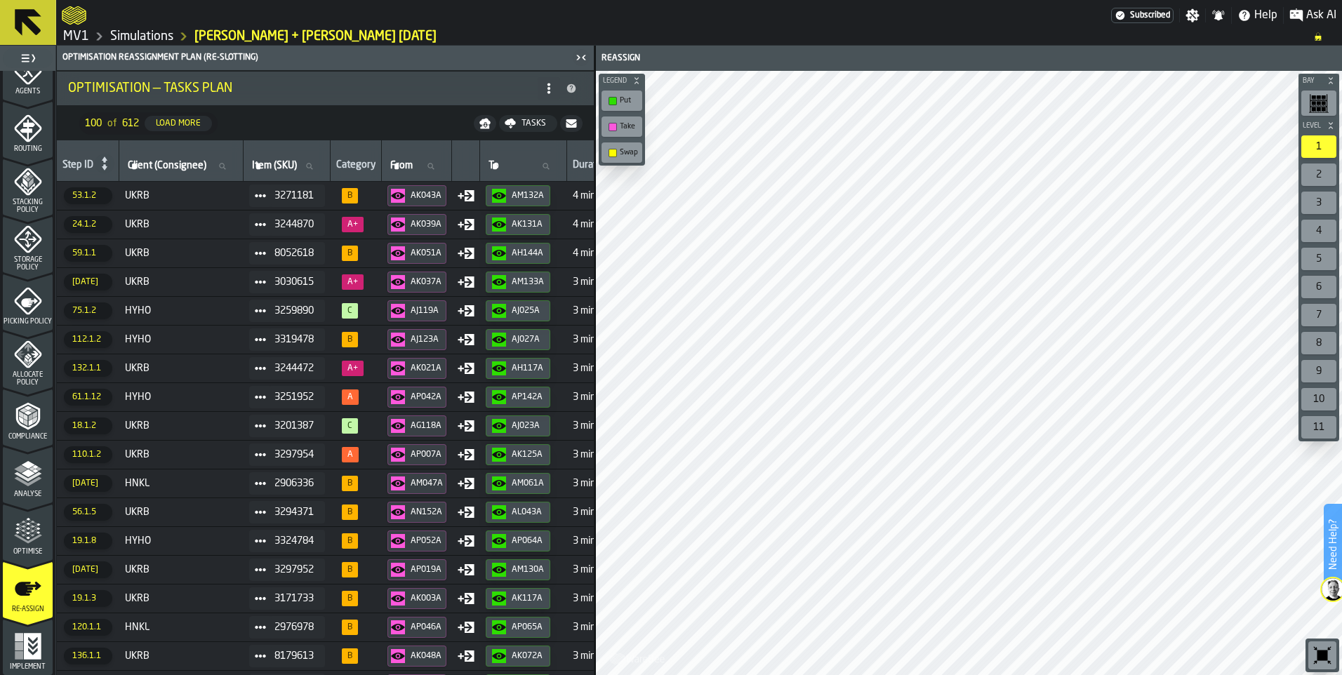
click at [376, 198] on span "B" at bounding box center [356, 195] width 40 height 15
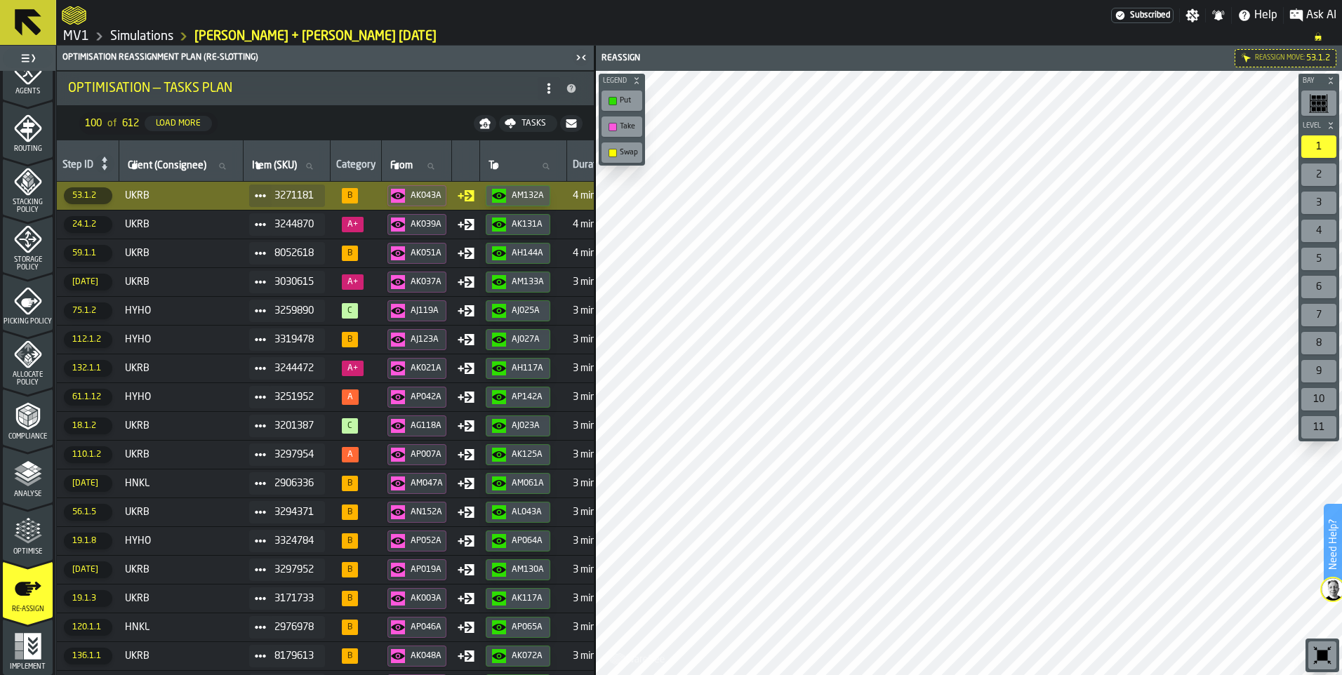
click at [244, 197] on td "UKRB" at bounding box center [181, 195] width 124 height 29
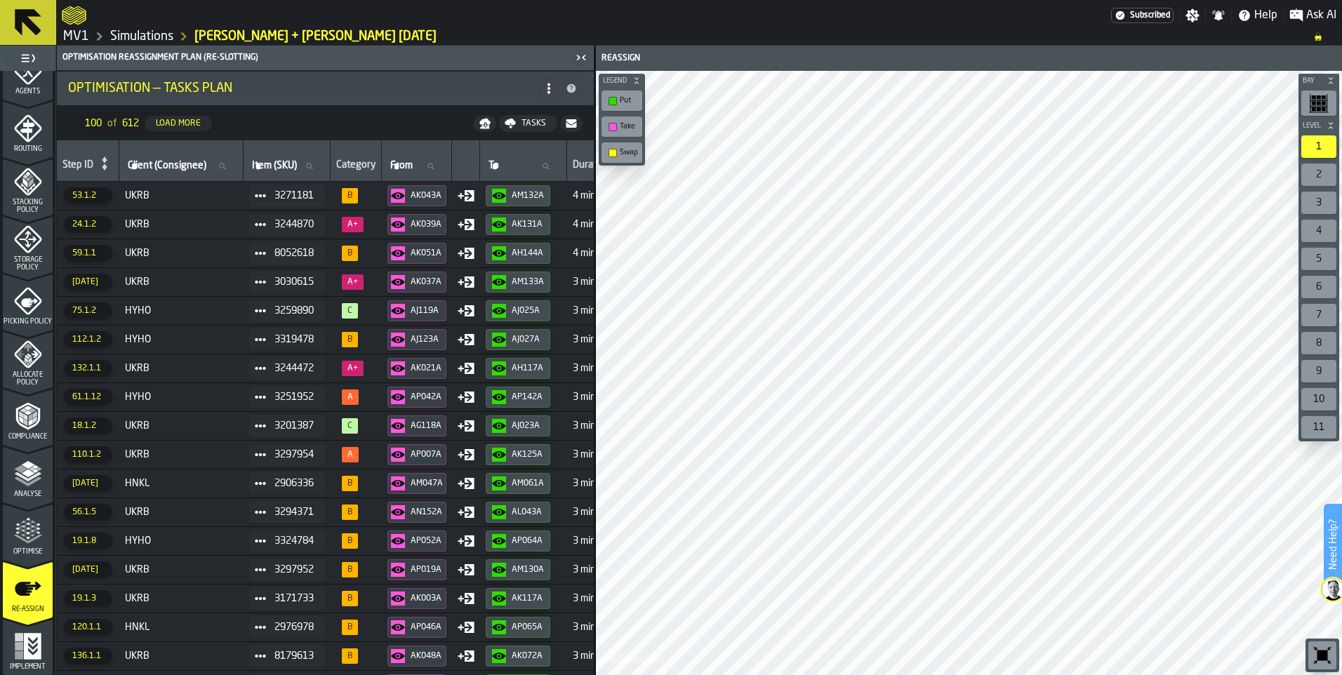
click at [614, 126] on div "button-toolbar-undefined" at bounding box center [613, 127] width 8 height 8
click at [613, 149] on div "button-toolbar-undefined" at bounding box center [613, 153] width 8 height 8
click at [225, 165] on icon at bounding box center [222, 166] width 8 height 8
click at [225, 165] on input "Client (Consignee) Client (Consignee)" at bounding box center [181, 166] width 112 height 18
type input "****"
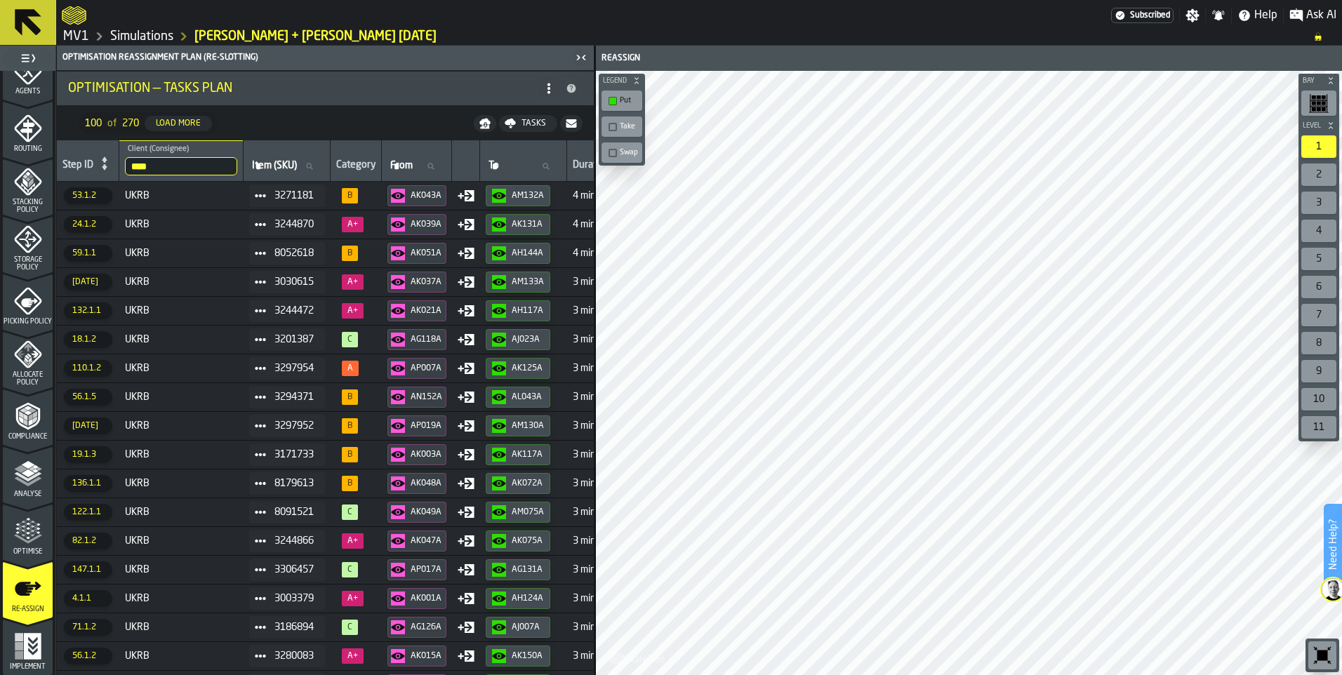
click at [288, 127] on nav "100 of 270 Load More Tasks" at bounding box center [325, 124] width 537 height 34
click at [306, 127] on nav "100 of 270 Load More Tasks" at bounding box center [325, 124] width 537 height 34
click at [223, 164] on input "****" at bounding box center [181, 166] width 112 height 18
click at [230, 166] on input "****" at bounding box center [181, 166] width 112 height 18
click at [283, 124] on nav "100 of 270 Load More Tasks" at bounding box center [325, 124] width 537 height 34
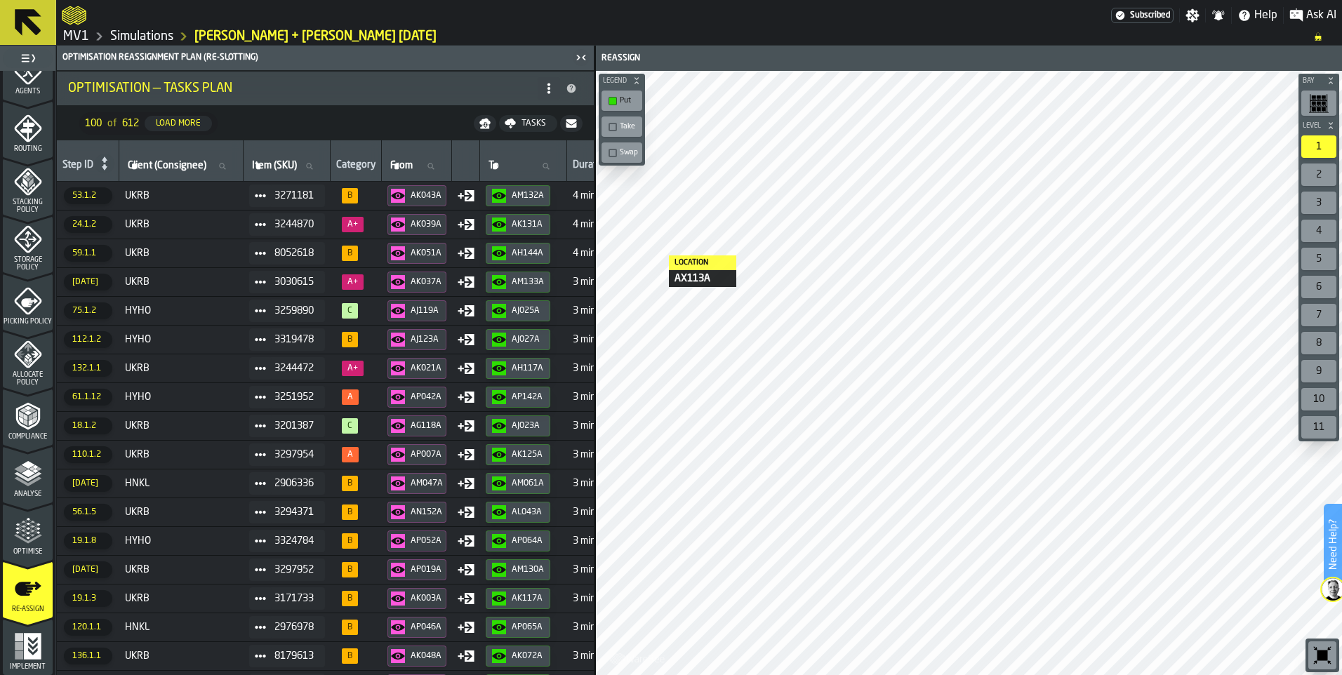
click at [226, 165] on icon at bounding box center [222, 166] width 8 height 8
click at [232, 165] on input "Client (Consignee) Client (Consignee)" at bounding box center [181, 166] width 112 height 18
type input "****"
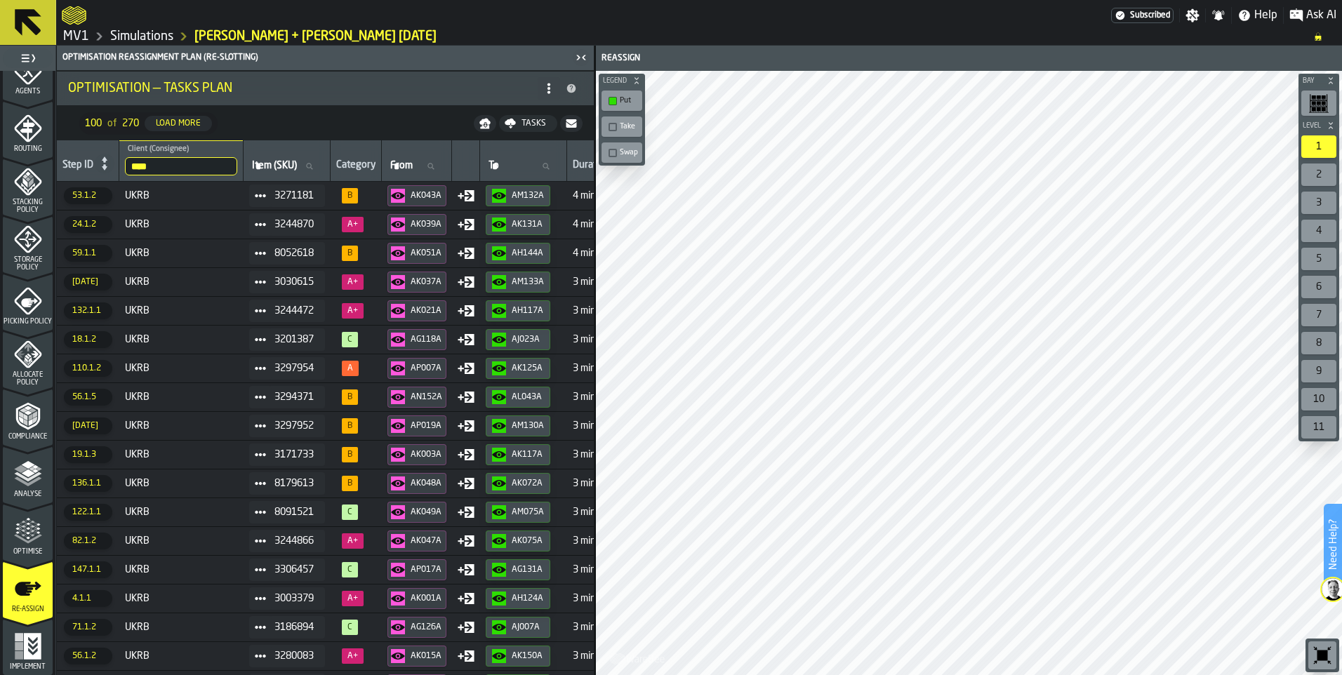
click at [611, 128] on div "button-toolbar-undefined" at bounding box center [613, 127] width 8 height 8
click at [613, 100] on div "button-toolbar-undefined" at bounding box center [613, 101] width 8 height 8
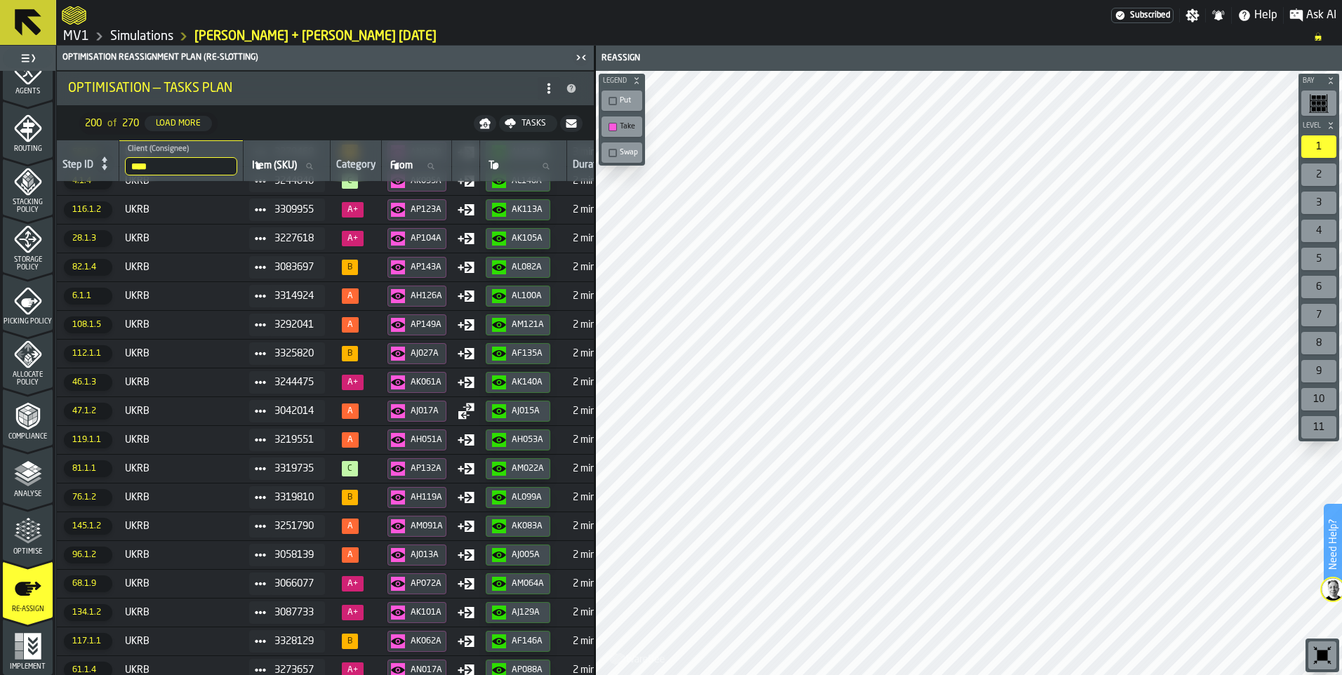
scroll to position [2378, 0]
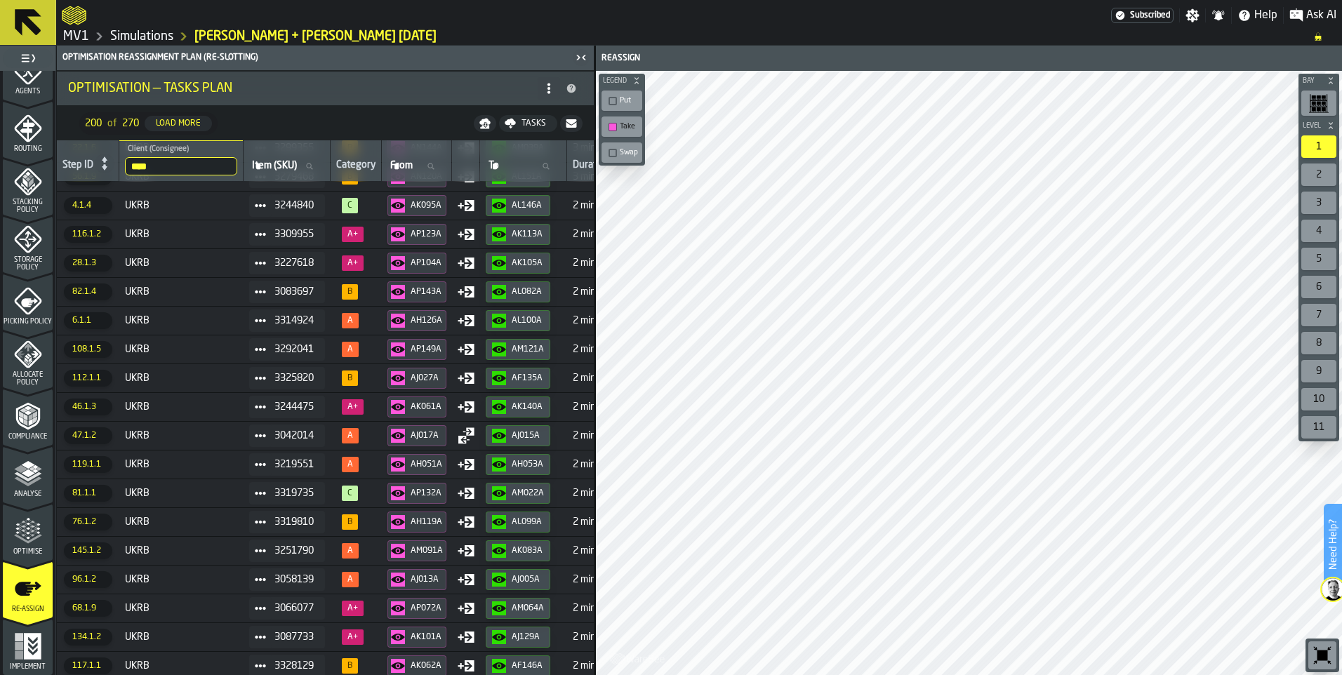
click at [611, 99] on div "button-toolbar-undefined" at bounding box center [613, 101] width 8 height 8
click at [612, 124] on div "button-toolbar-undefined" at bounding box center [613, 127] width 8 height 8
click at [613, 125] on div "button-toolbar-undefined" at bounding box center [613, 127] width 8 height 8
click at [613, 153] on div "button-toolbar-undefined" at bounding box center [613, 153] width 8 height 8
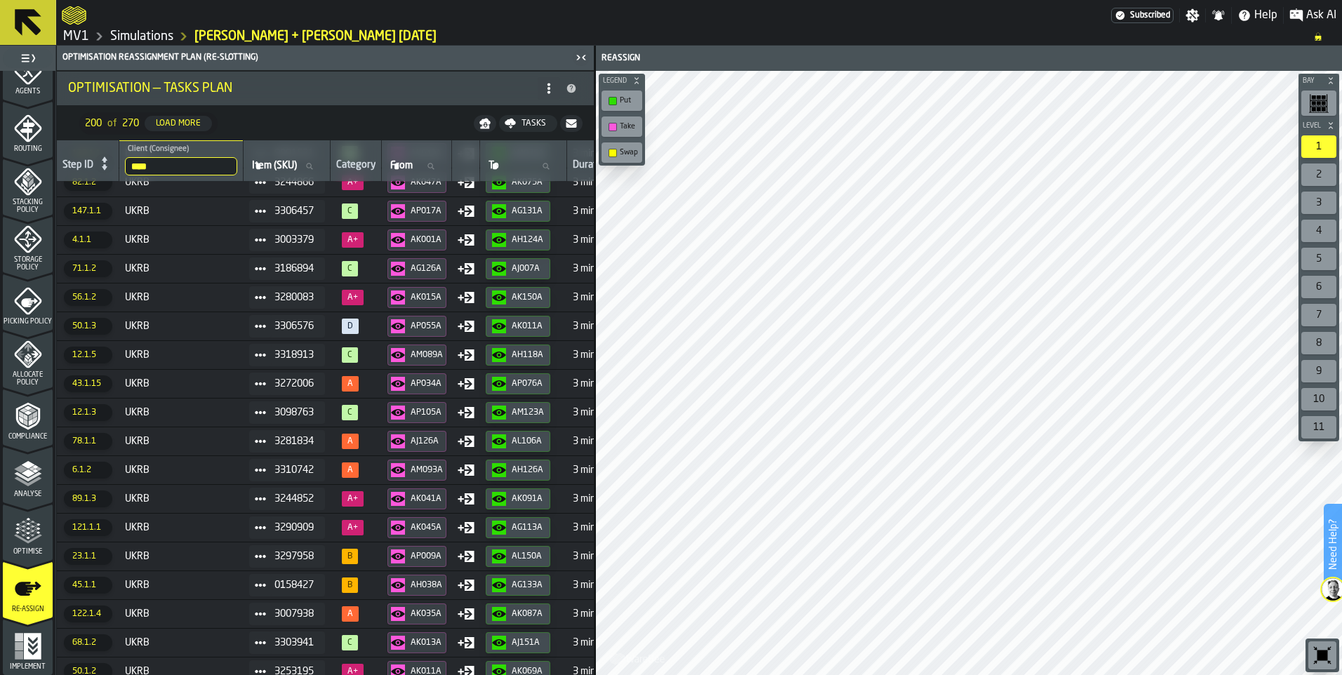
scroll to position [0, 0]
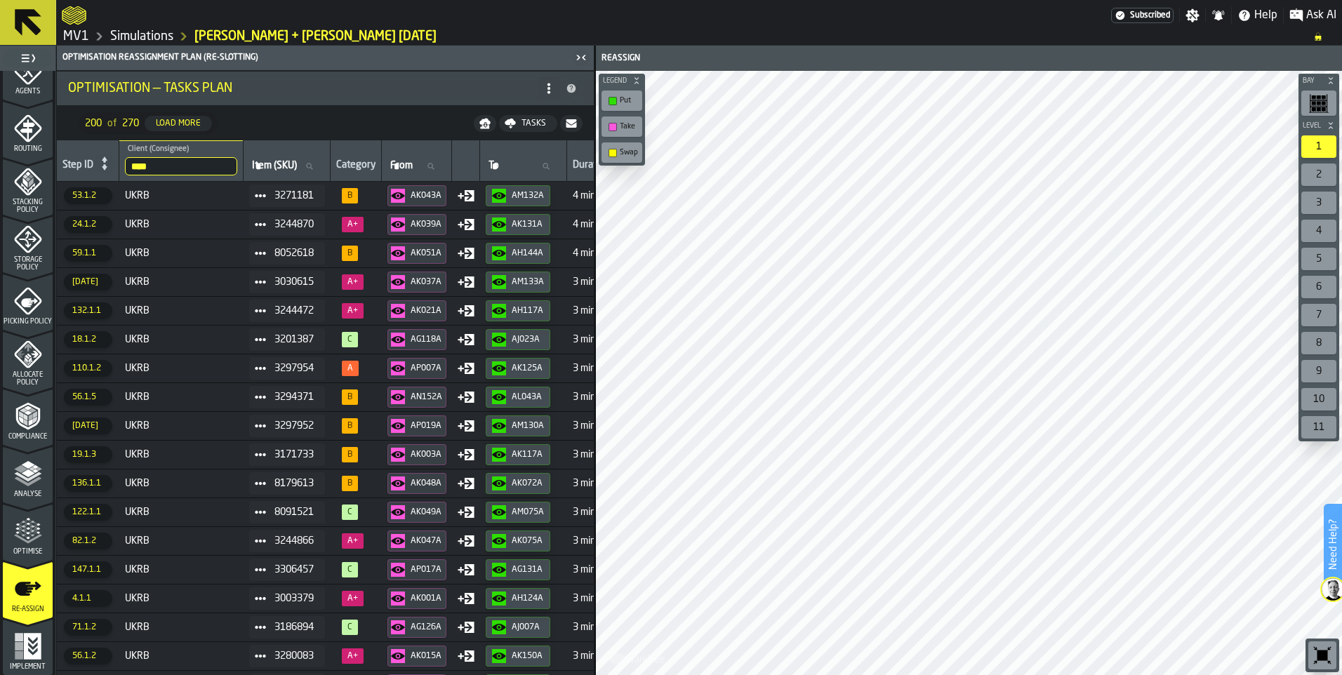
click at [214, 195] on span "UKRB" at bounding box center [181, 195] width 113 height 11
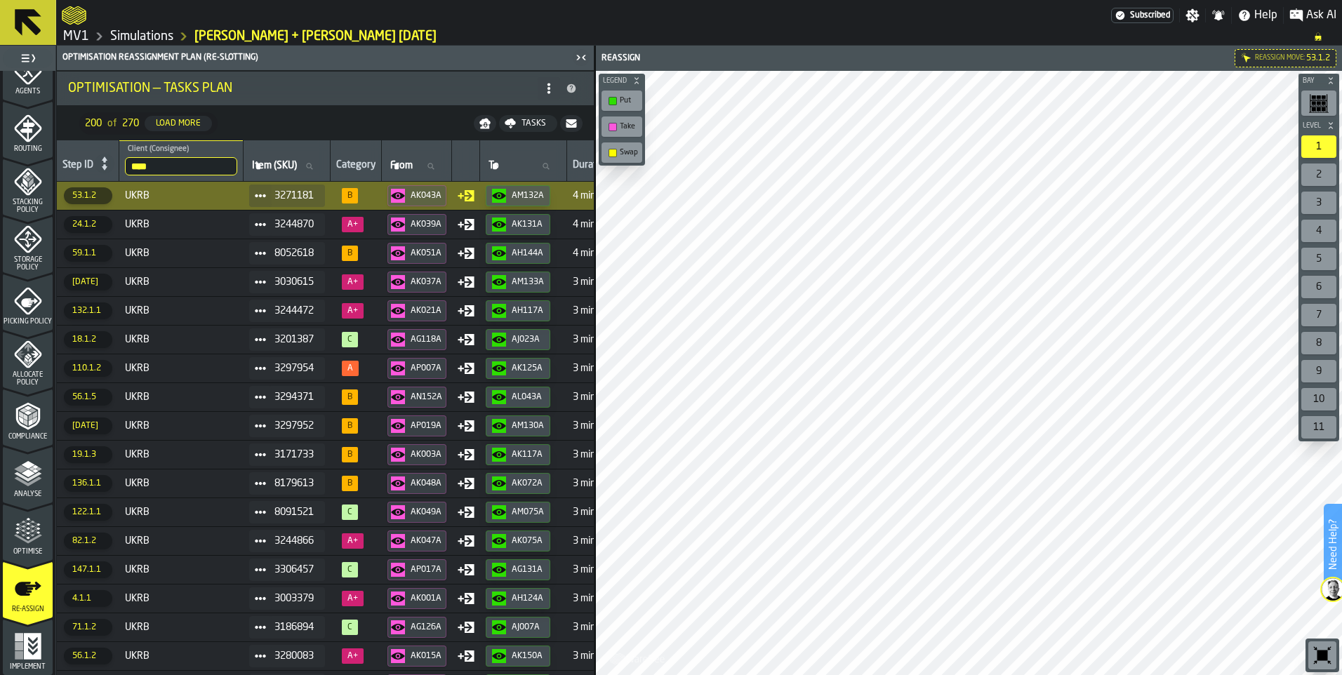
click at [219, 216] on td "UKRB" at bounding box center [181, 224] width 124 height 29
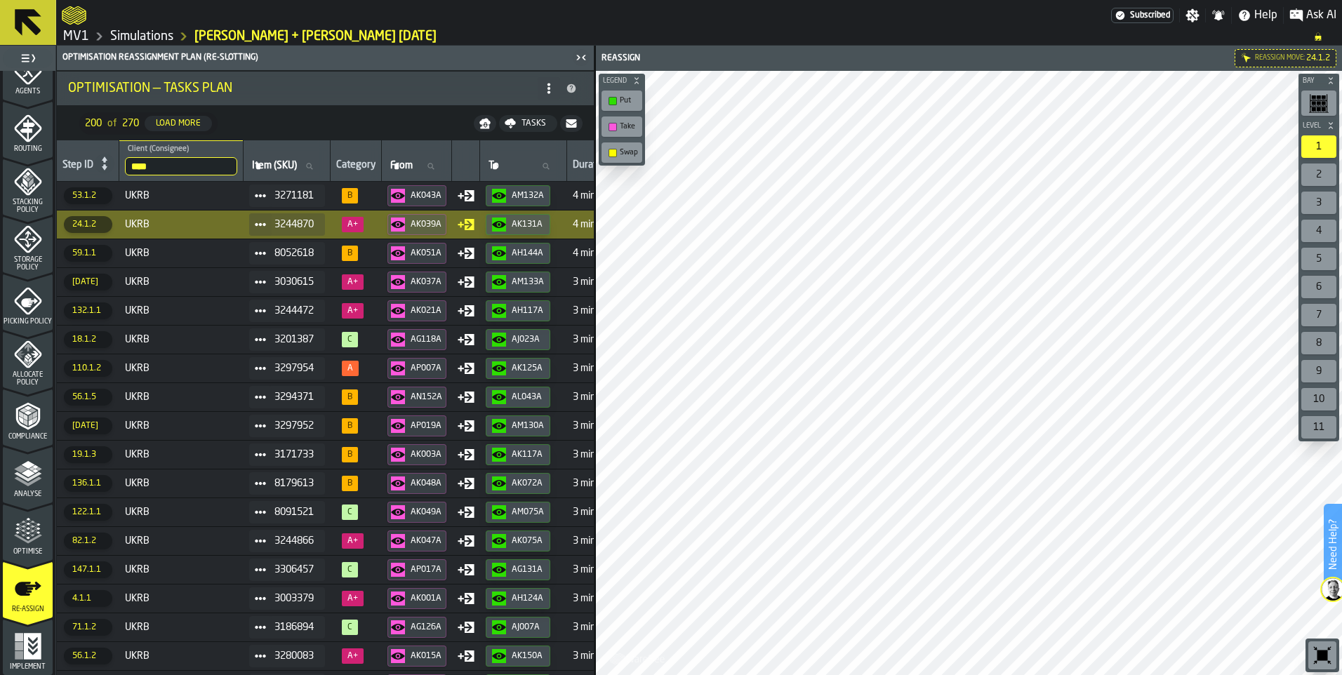
click at [221, 254] on span "UKRB" at bounding box center [181, 253] width 113 height 11
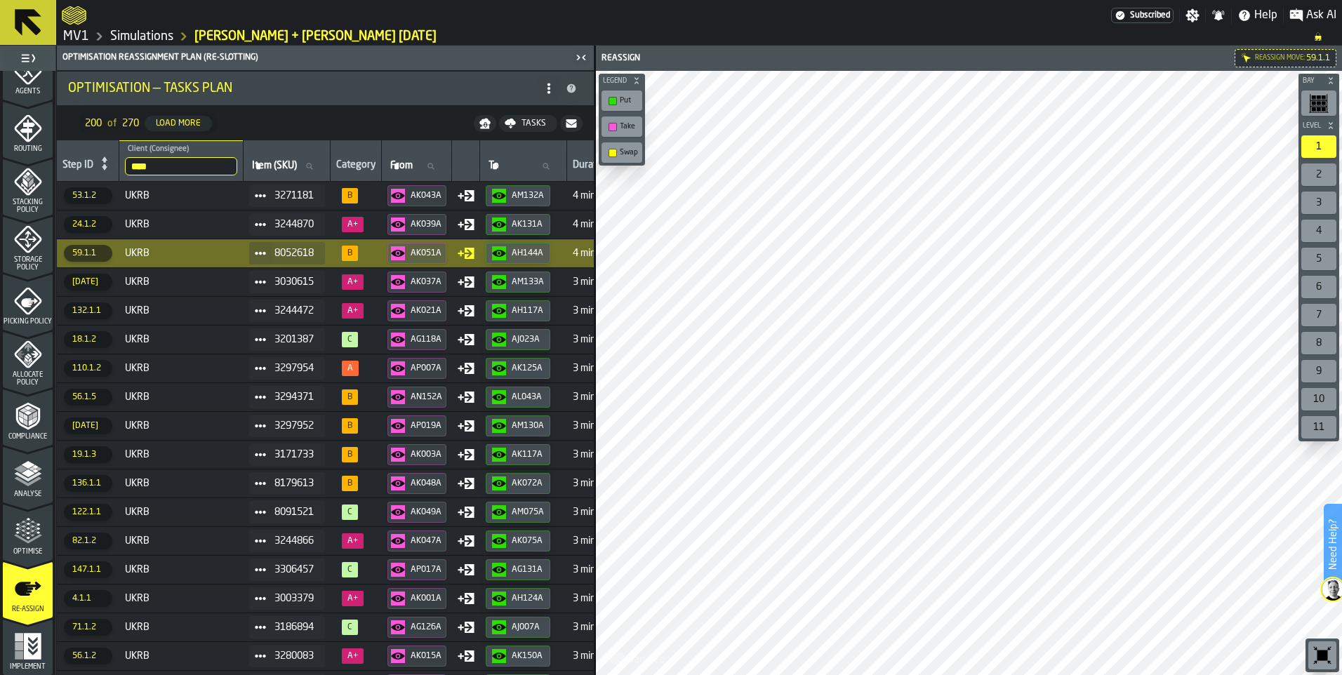
click at [216, 273] on td "UKRB" at bounding box center [181, 281] width 124 height 29
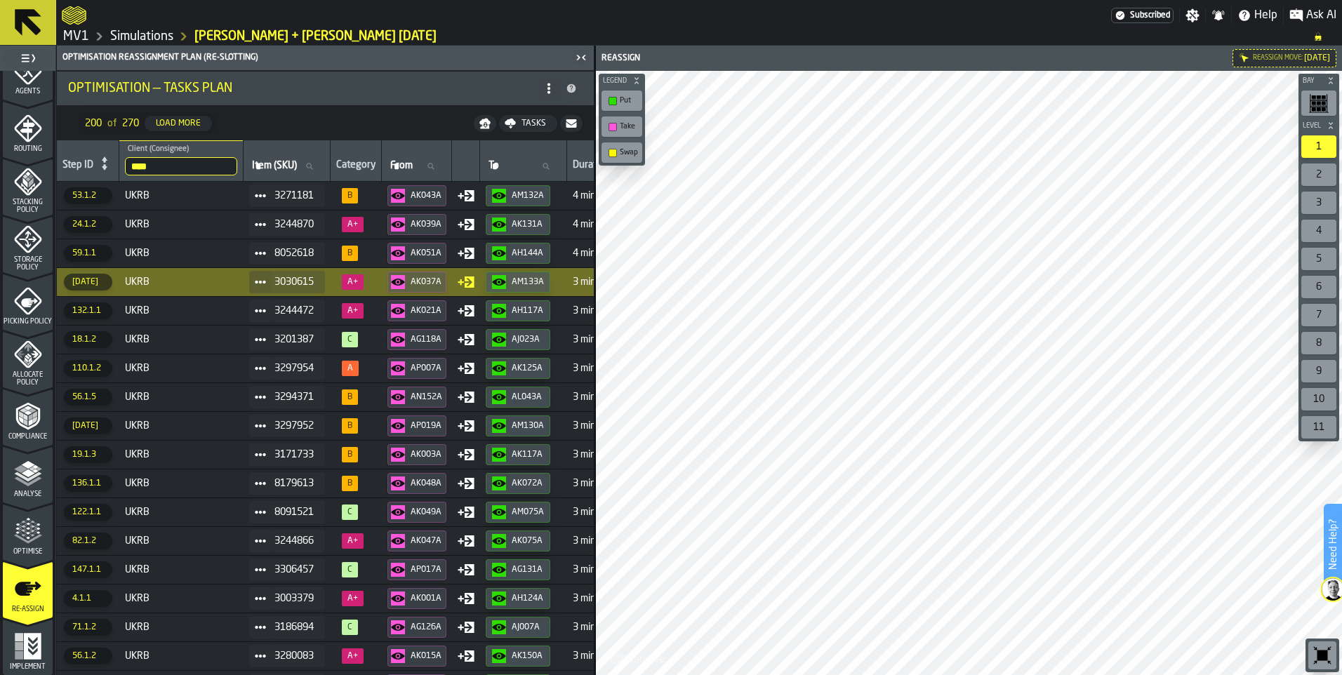
click at [206, 301] on td "UKRB" at bounding box center [181, 310] width 124 height 29
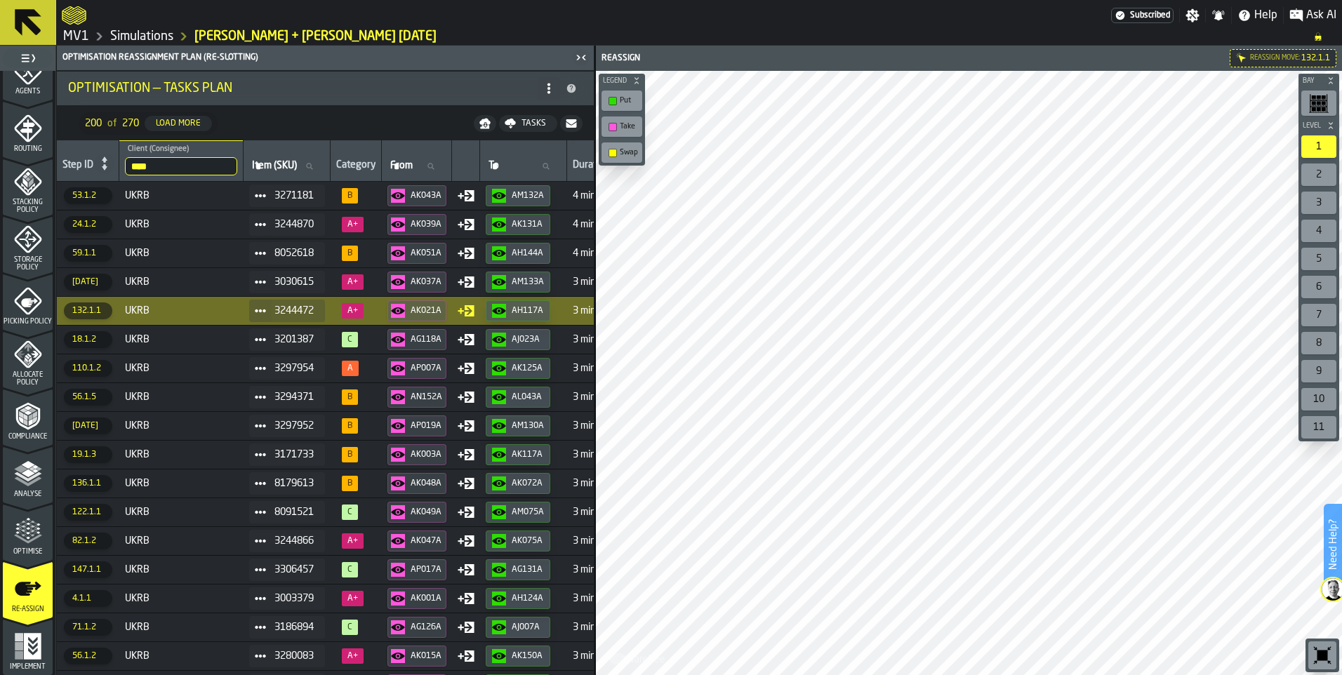
click at [194, 338] on span "UKRB" at bounding box center [181, 339] width 113 height 11
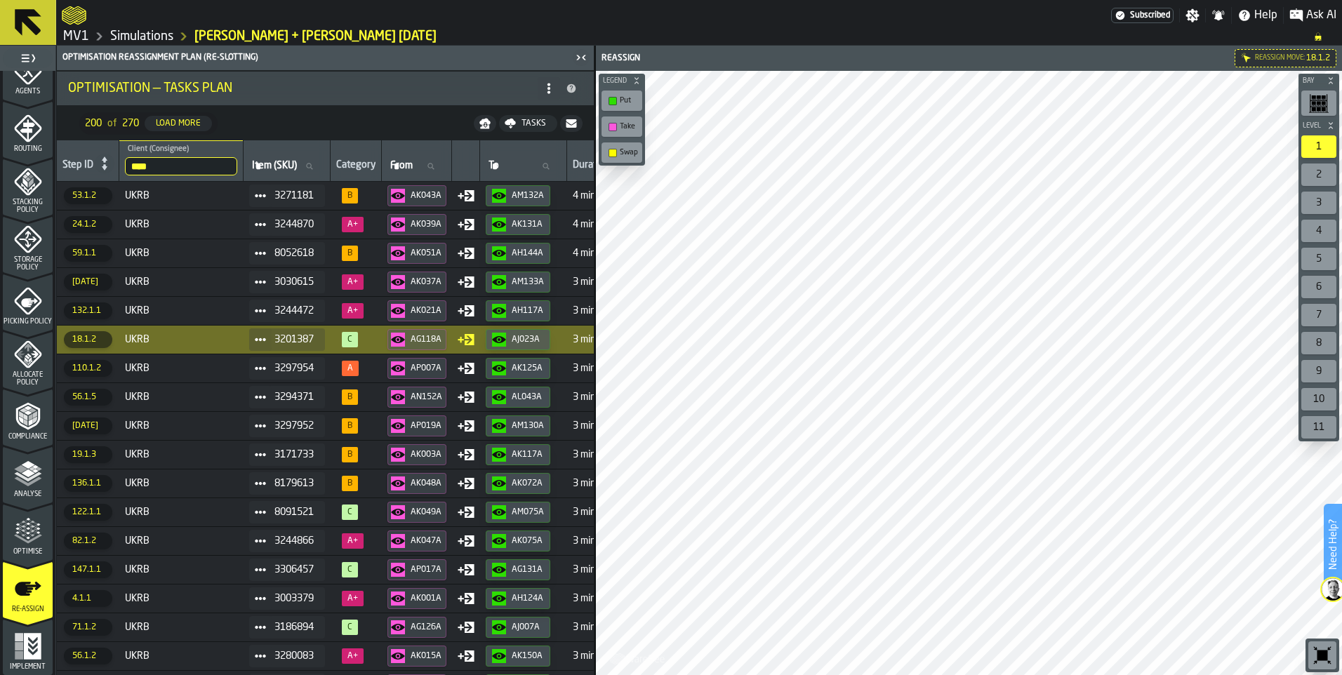
click at [190, 366] on span "UKRB" at bounding box center [181, 368] width 113 height 11
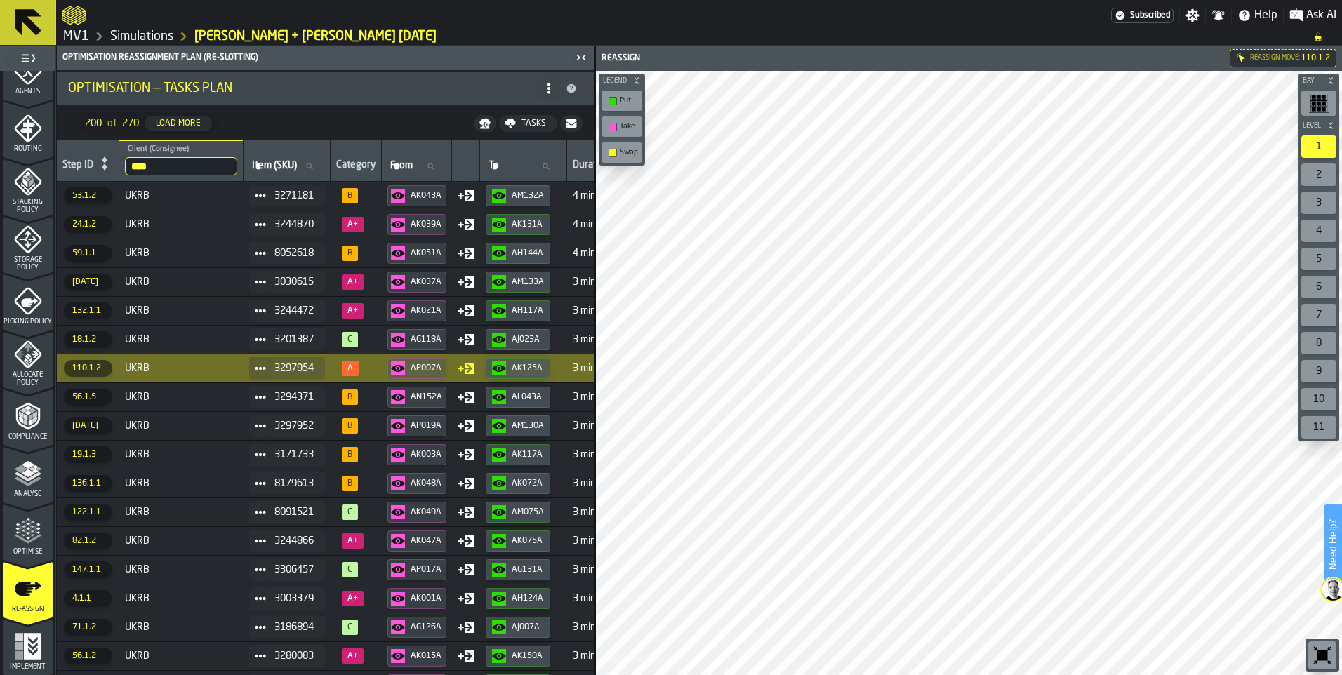
click at [191, 394] on span "UKRB" at bounding box center [181, 397] width 113 height 11
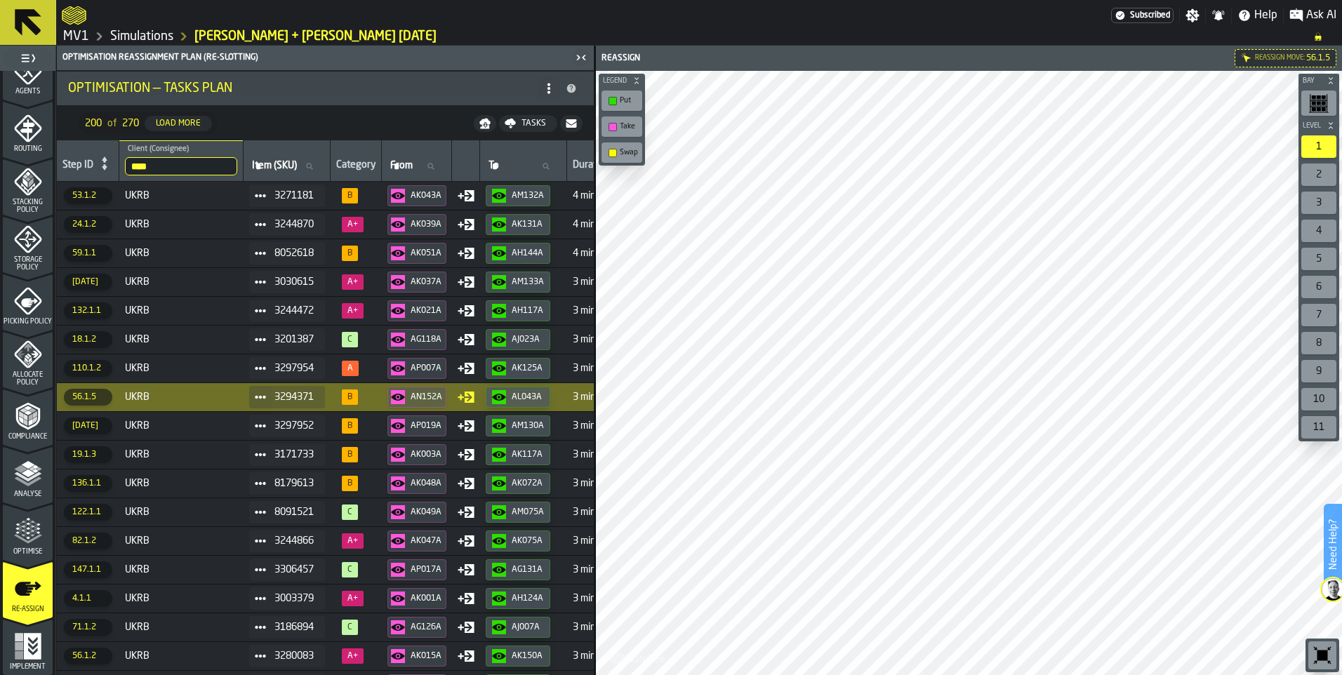
click at [266, 399] on icon at bounding box center [260, 397] width 11 height 11
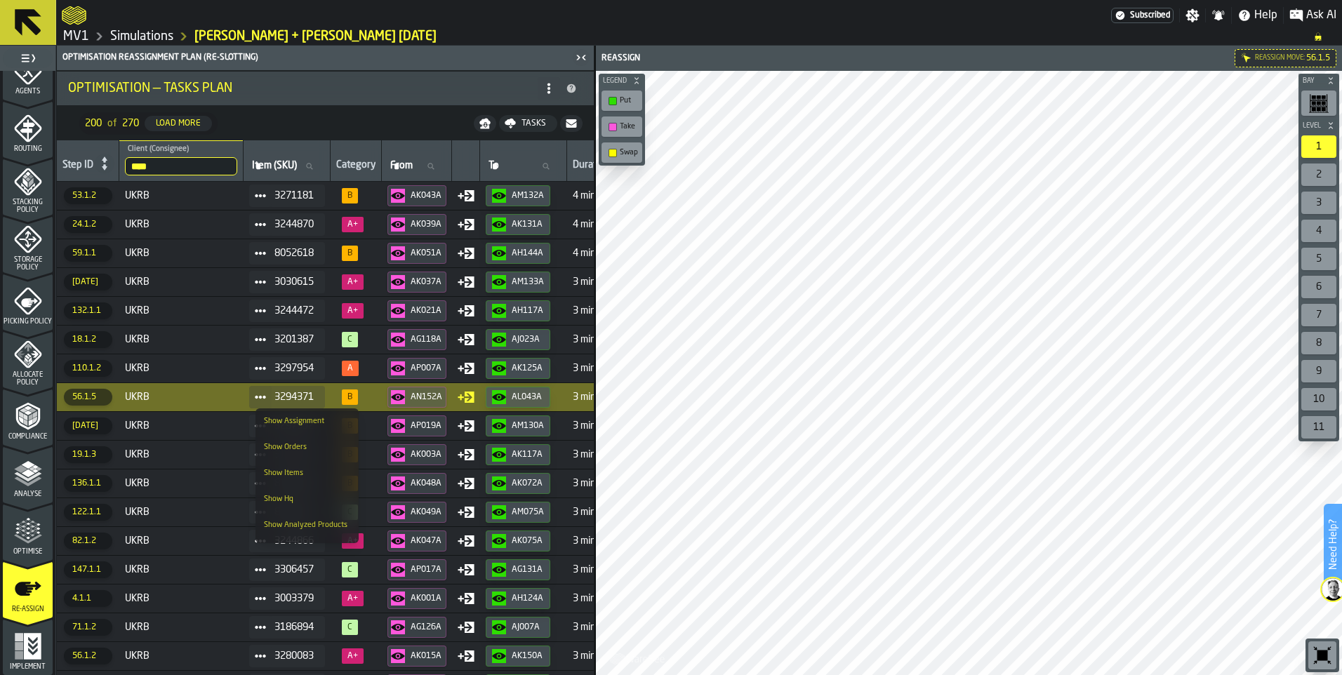
click at [317, 472] on div "Show Items" at bounding box center [307, 473] width 86 height 9
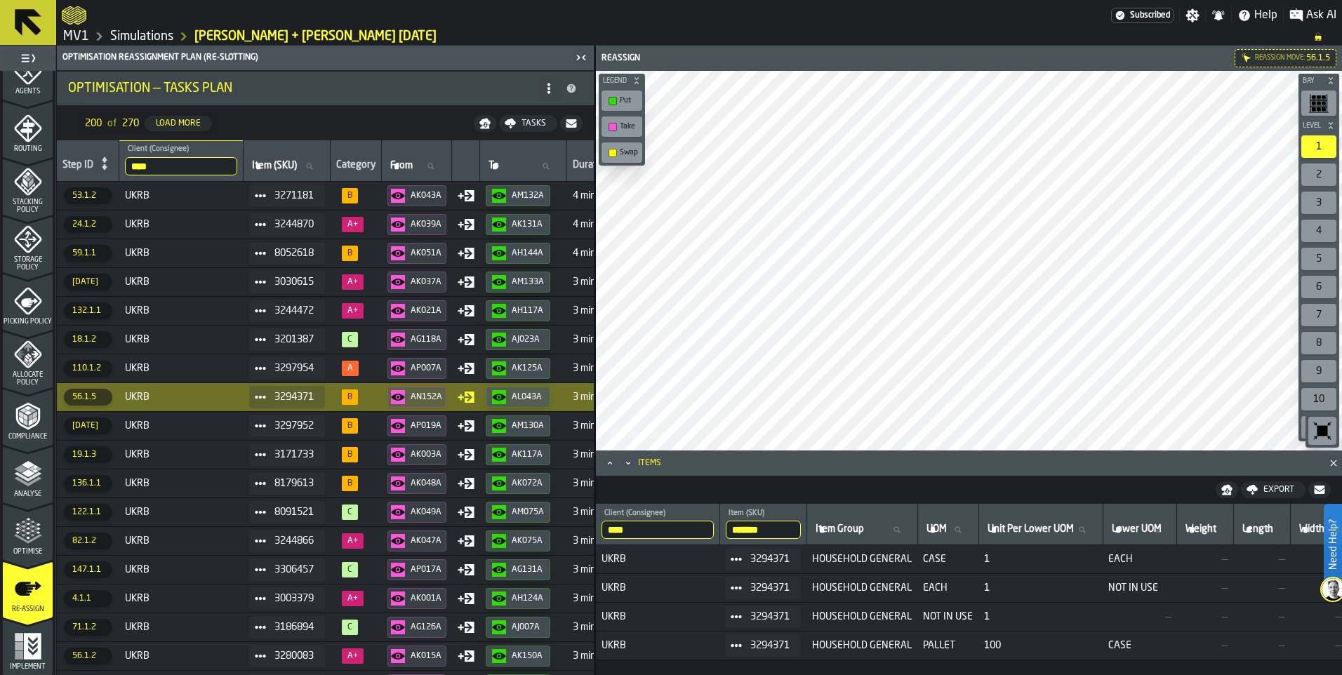
click at [262, 397] on circle at bounding box center [260, 397] width 4 height 4
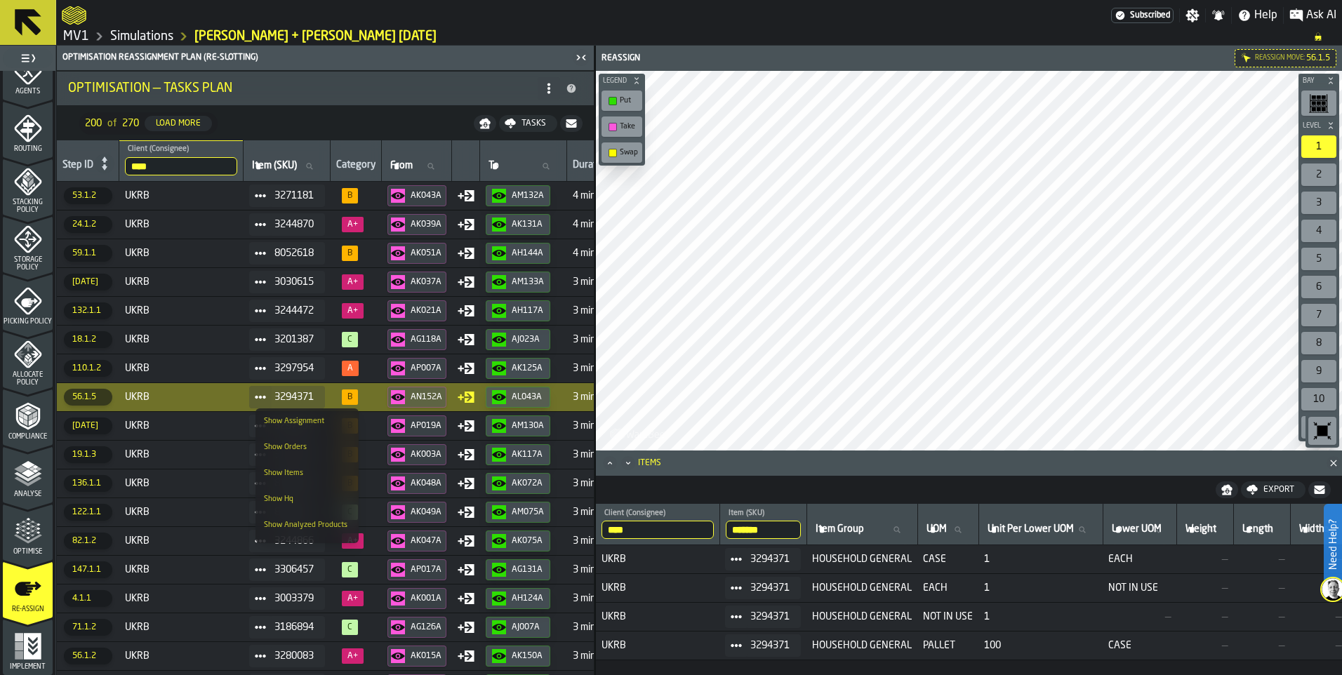
scroll to position [47, 0]
click at [329, 500] on div "Show Analyzed Orders" at bounding box center [307, 504] width 86 height 9
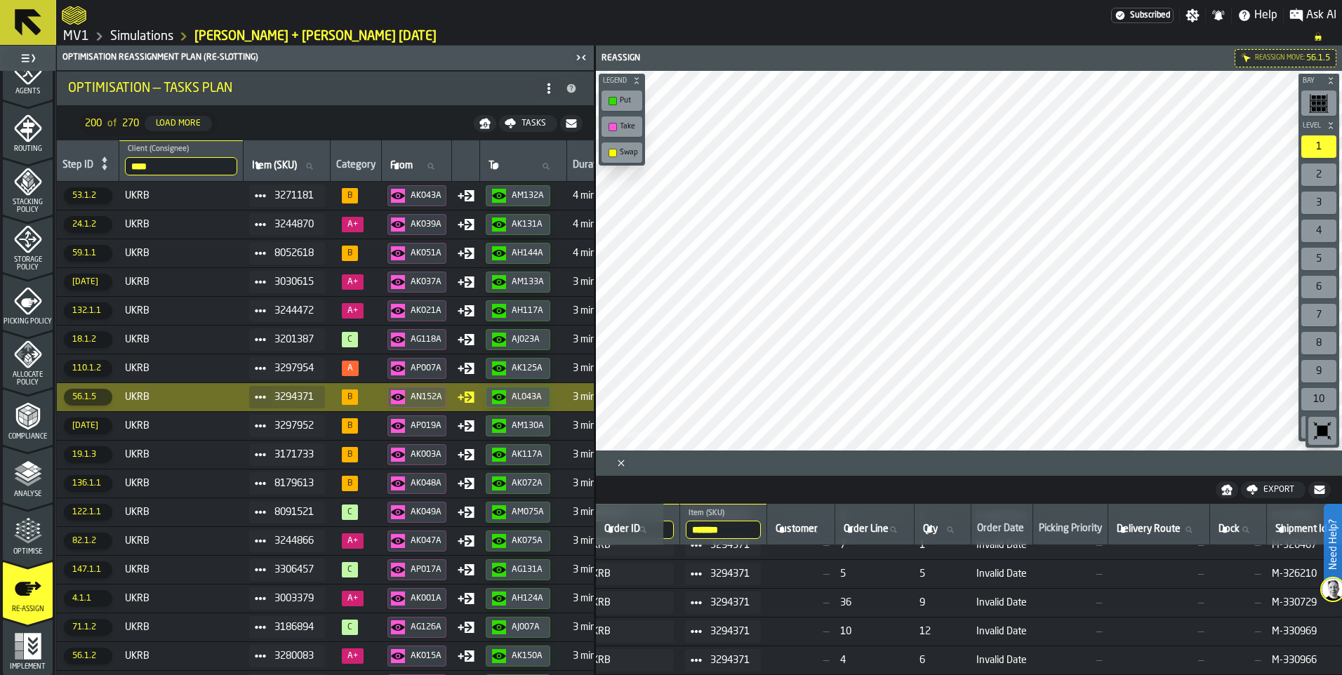
scroll to position [1054, 0]
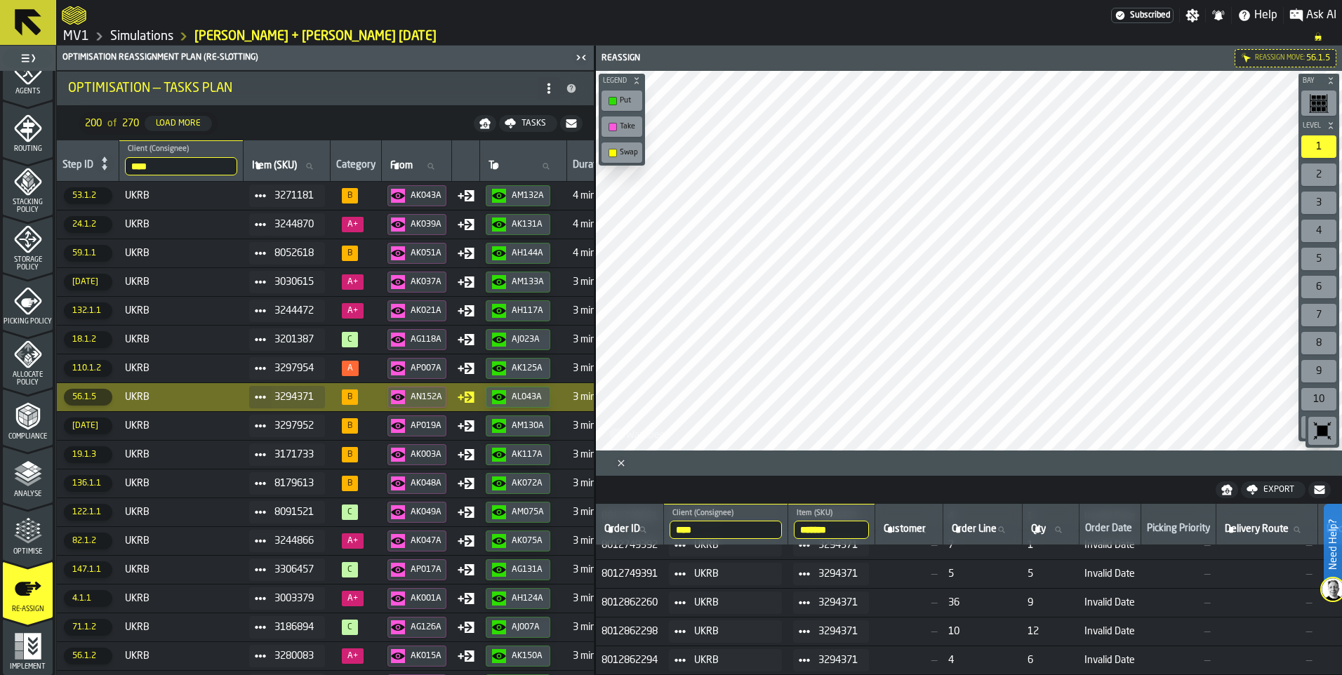
click at [638, 523] on td "8012749391" at bounding box center [630, 573] width 68 height 29
click at [637, 523] on span "8012749391" at bounding box center [629, 574] width 57 height 11
click at [686, 523] on icon at bounding box center [679, 574] width 11 height 11
click at [705, 523] on div "Show Assignment" at bounding box center [724, 594] width 86 height 9
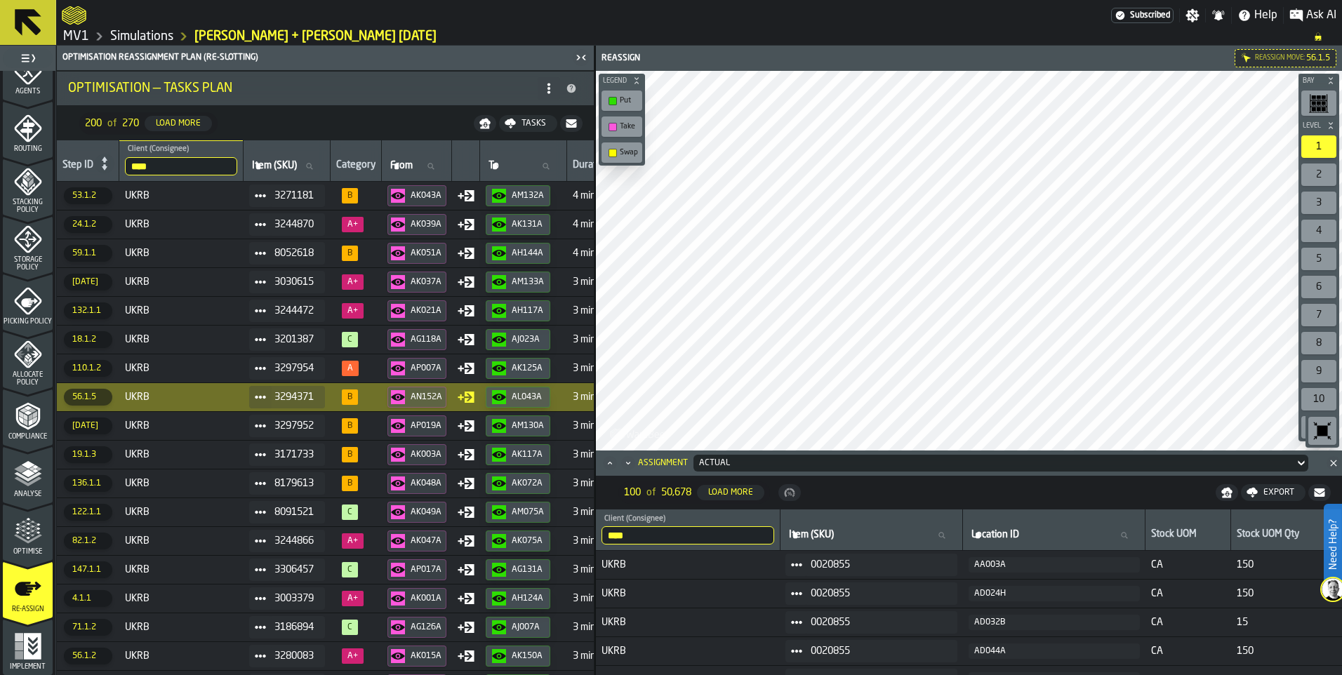
drag, startPoint x: 705, startPoint y: 598, endPoint x: 1051, endPoint y: 488, distance: 363.1
click at [1051, 488] on nav "100 of 50,678 Load More Export" at bounding box center [969, 493] width 746 height 34
click at [1072, 466] on icon "Close" at bounding box center [1334, 463] width 14 height 14
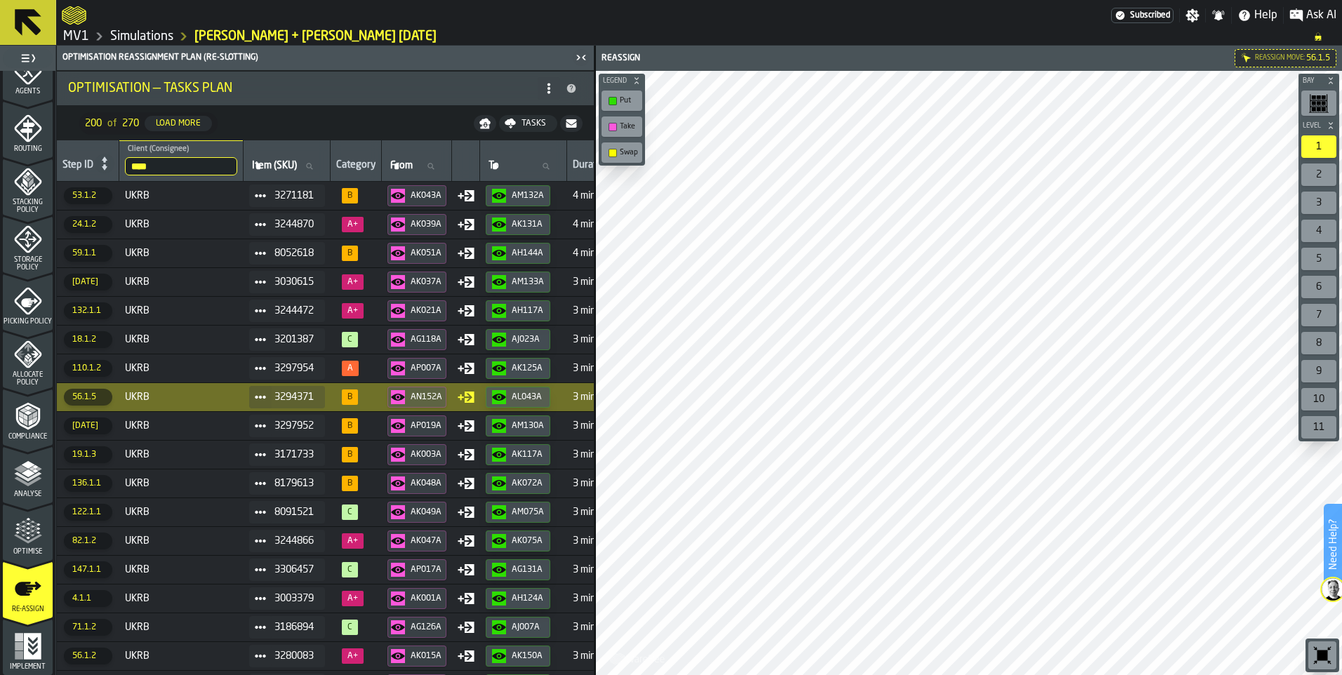
click at [140, 427] on span "UKRB" at bounding box center [181, 425] width 113 height 11
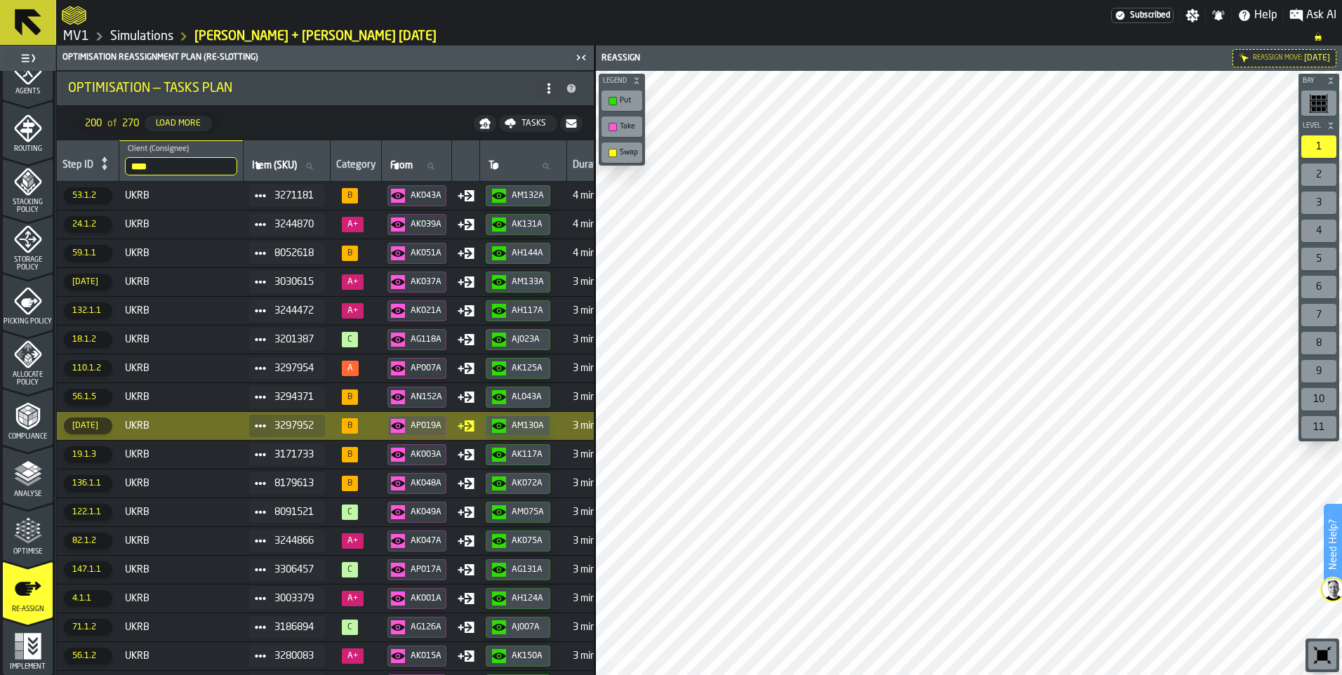
click at [152, 446] on td "UKRB" at bounding box center [181, 454] width 124 height 29
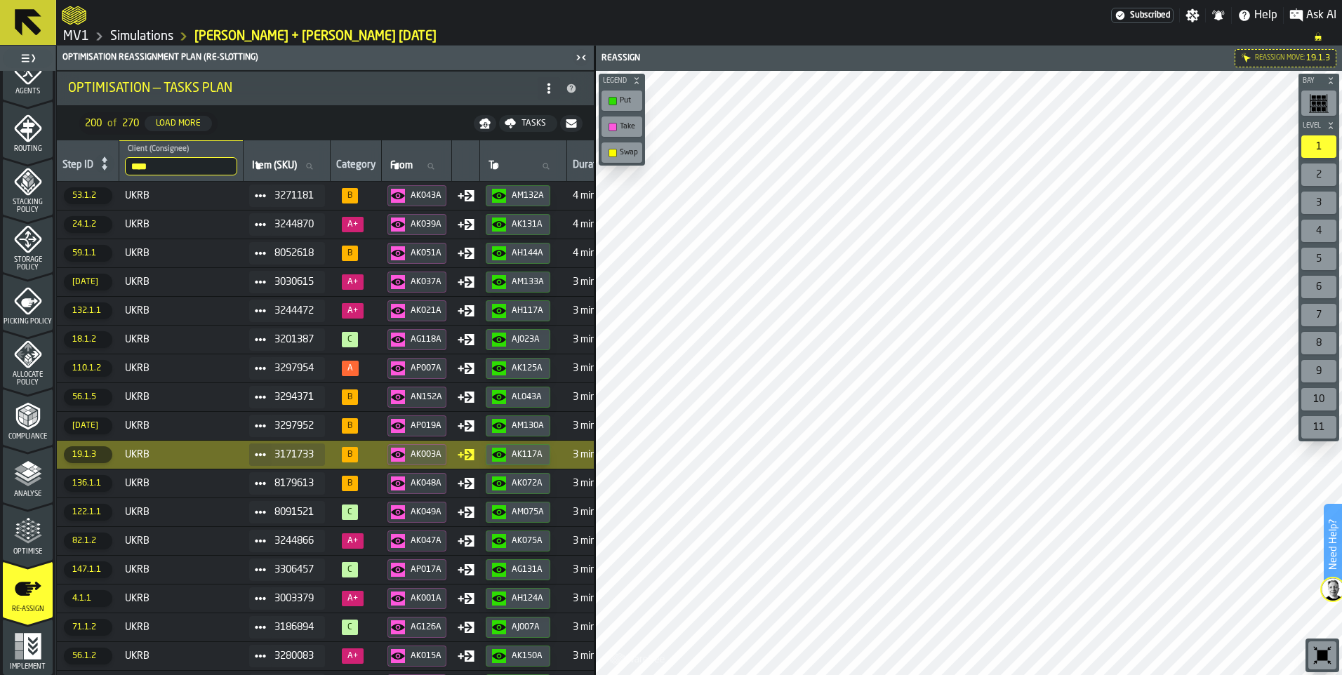
click at [405, 479] on icon "button-AK048A" at bounding box center [398, 484] width 14 height 14
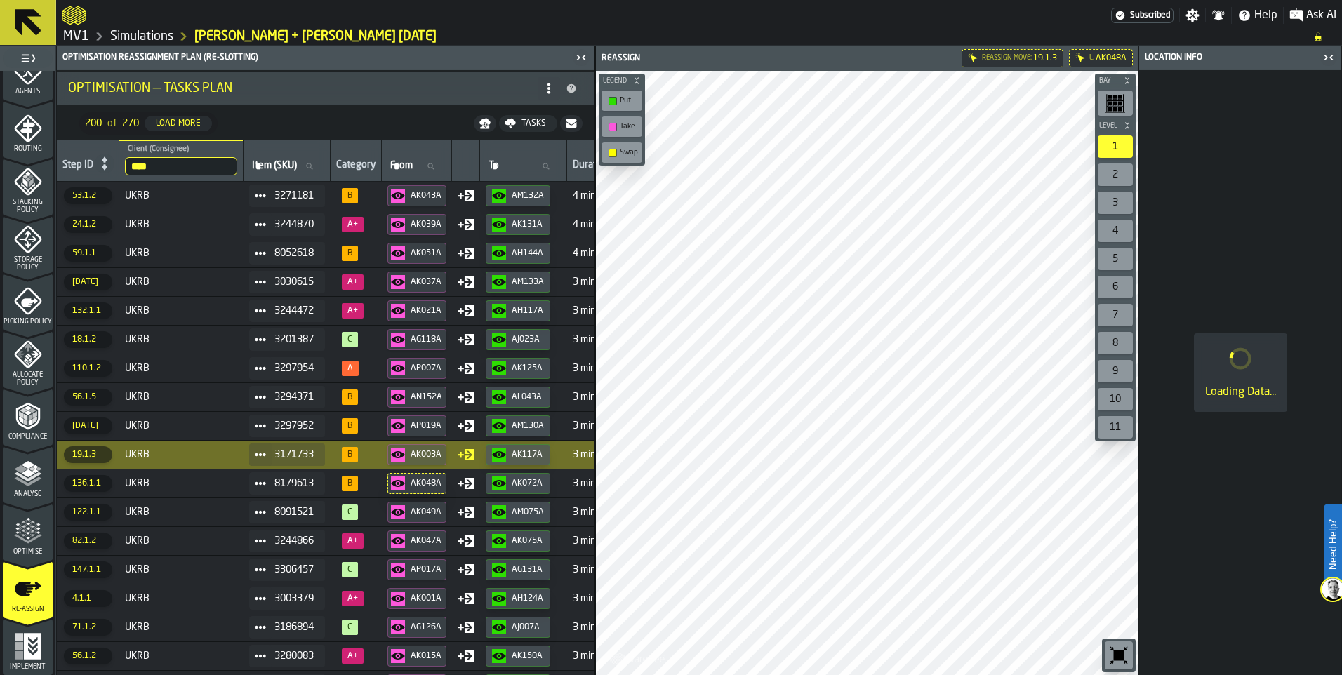
click at [226, 484] on span "UKRB" at bounding box center [181, 483] width 113 height 11
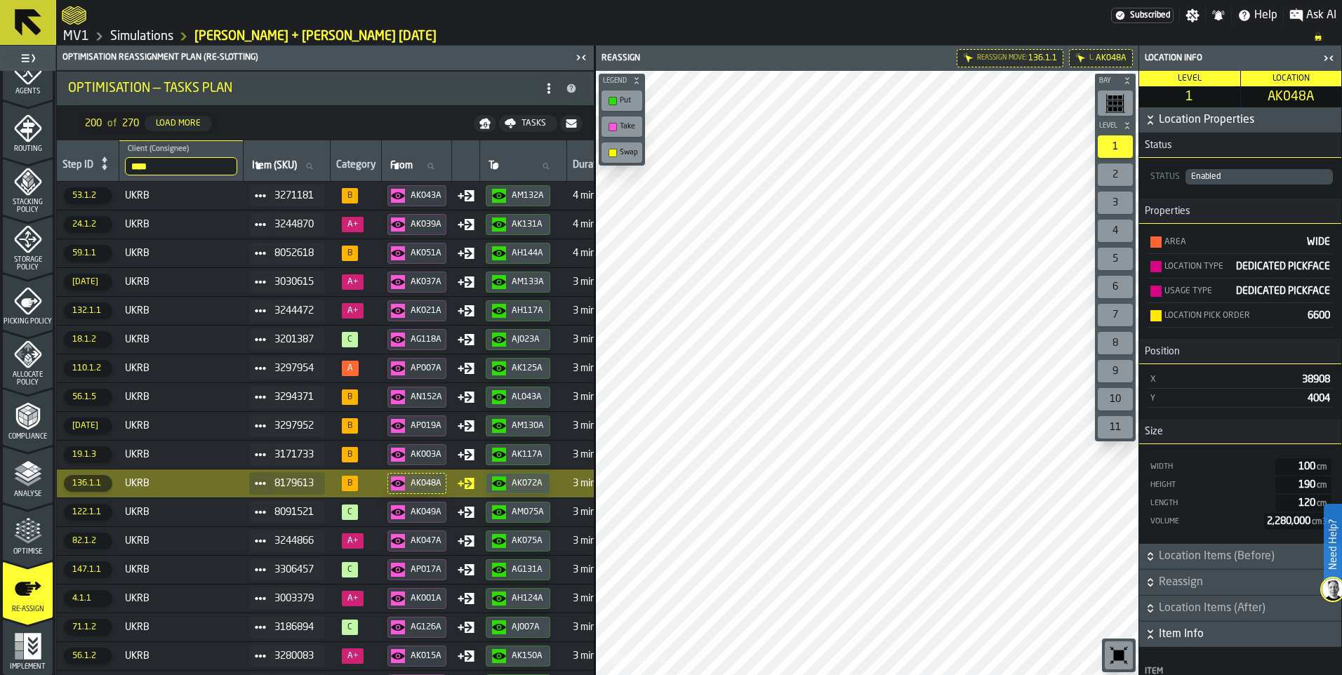
click at [1072, 62] on icon "button-toggle-Close me" at bounding box center [1328, 58] width 17 height 17
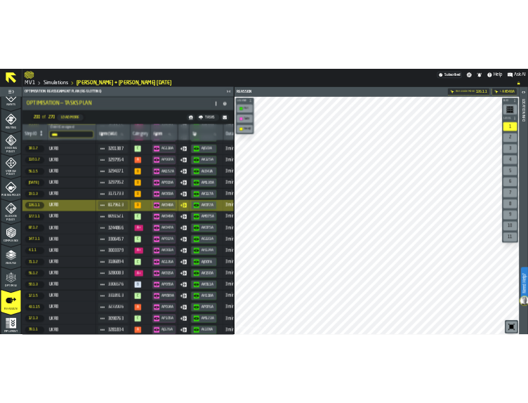
scroll to position [140, 0]
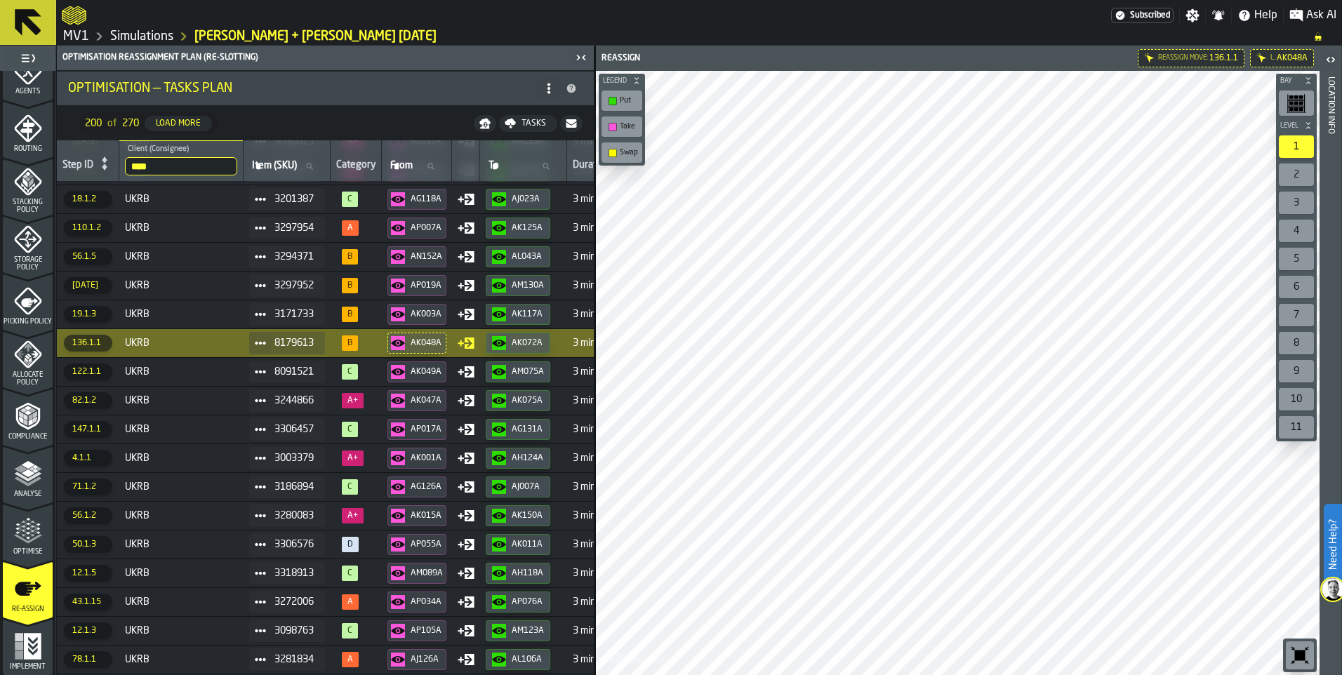
click at [532, 125] on div "Tasks" at bounding box center [534, 124] width 36 height 10
click at [517, 123] on span "Download (csv)" at bounding box center [518, 123] width 65 height 11
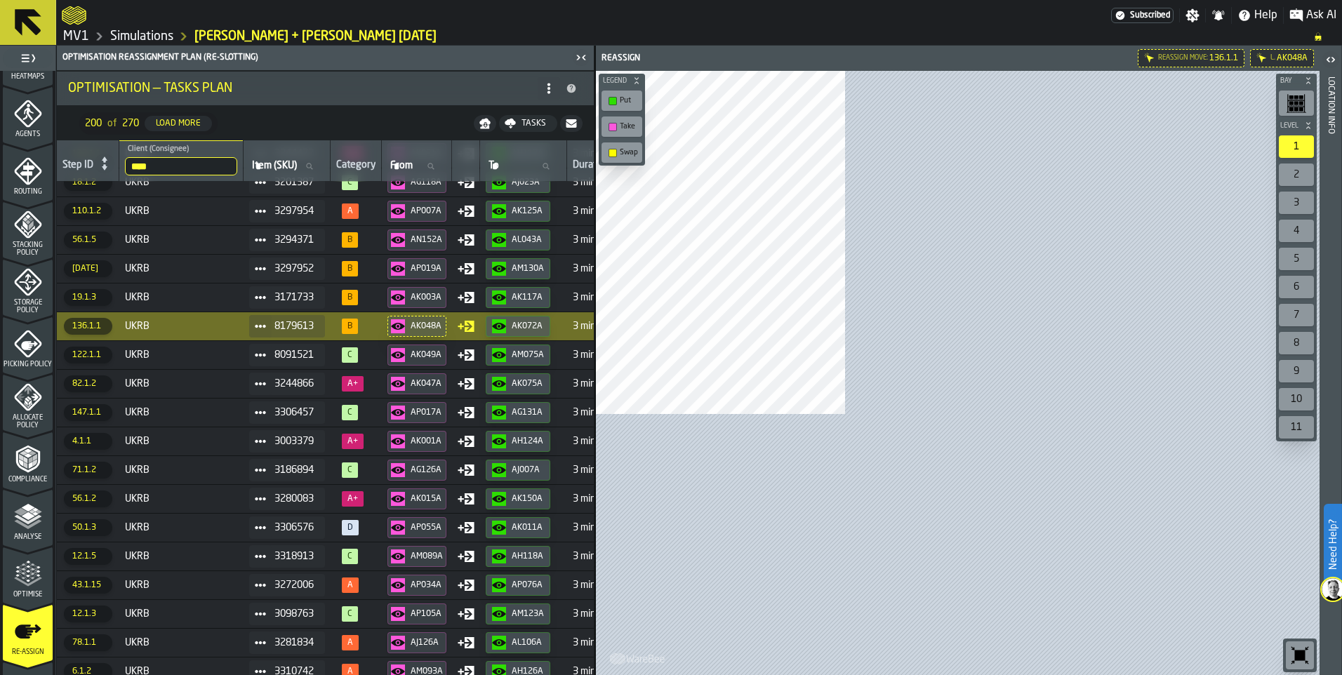
scroll to position [191, 0]
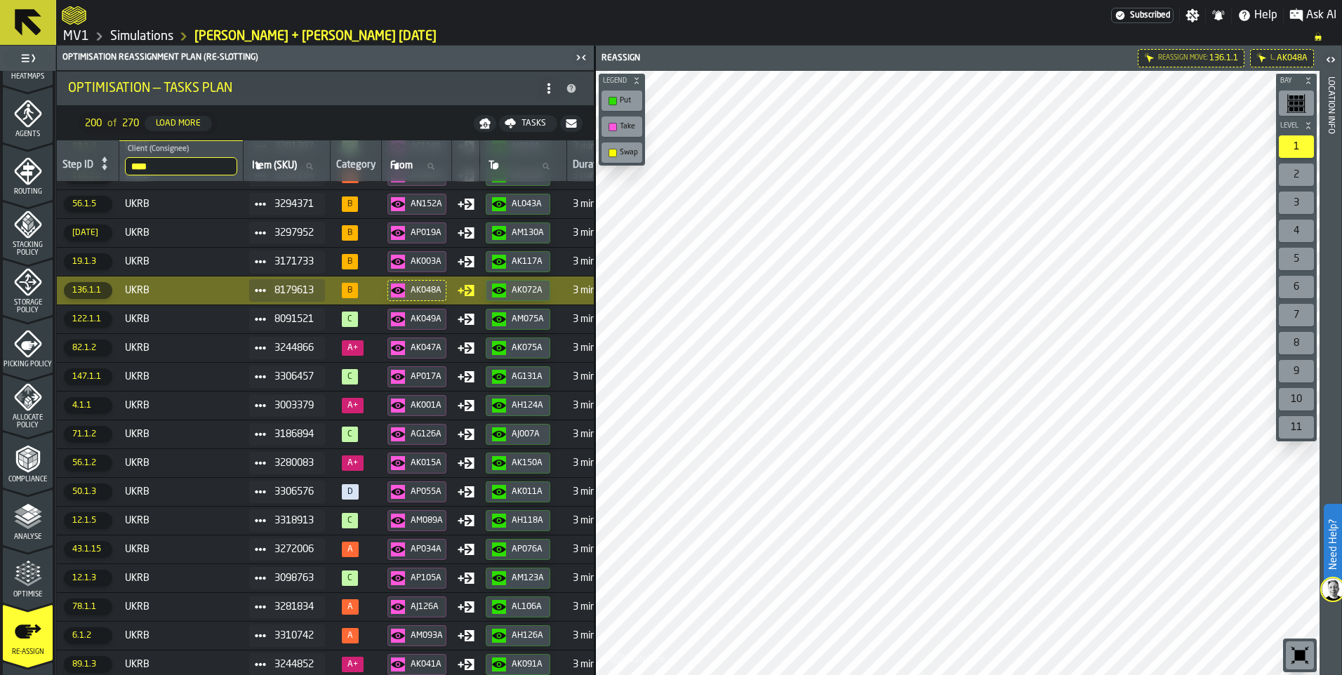
click at [175, 295] on span "UKRB" at bounding box center [181, 290] width 113 height 11
